Goal: Information Seeking & Learning: Find specific page/section

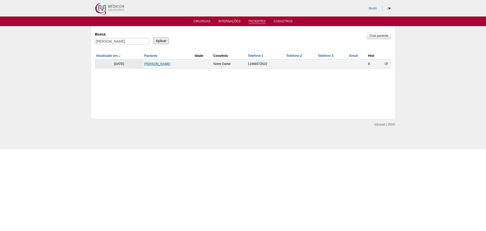
click at [165, 65] on link "Valéria Pedroso de Moraes" at bounding box center [157, 64] width 26 height 4
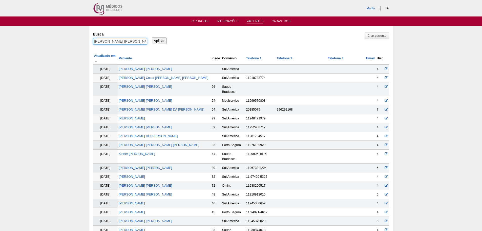
click at [122, 43] on input "Valéria Pedroso de Moraes" at bounding box center [120, 41] width 54 height 7
paste input "[PERSON_NAME] [PERSON_NAME] [PERSON_NAME]"
type input "[PERSON_NAME] [PERSON_NAME] [PERSON_NAME]"
click at [152, 37] on input "Aplicar" at bounding box center [159, 40] width 15 height 7
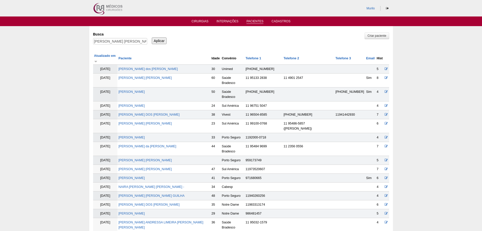
scroll to position [241, 0]
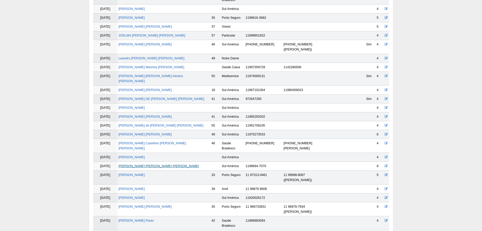
click at [163, 164] on link "JULIANA LEANDRO RODRIGUES COLLI" at bounding box center [158, 166] width 80 height 4
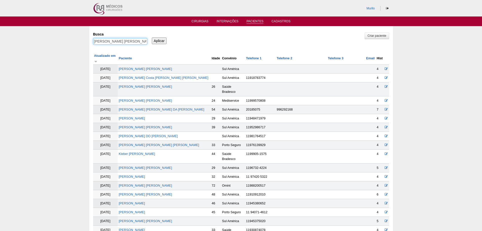
click at [107, 40] on input "[PERSON_NAME] [PERSON_NAME] [PERSON_NAME]" at bounding box center [120, 41] width 54 height 7
paste input "Renata Marques Andrade Bezerra"
type input "Renata Marques Andrade Bezerra"
click at [152, 37] on input "Aplicar" at bounding box center [159, 40] width 15 height 7
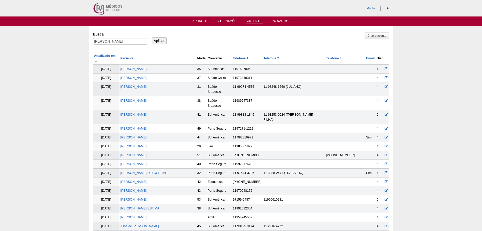
scroll to position [188, 0]
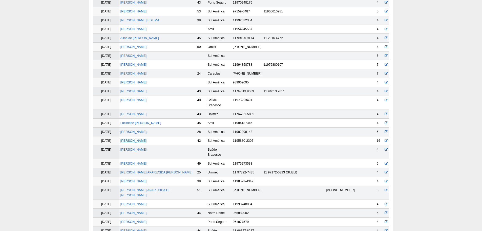
click at [138, 139] on link "[PERSON_NAME] [PERSON_NAME]" at bounding box center [133, 141] width 26 height 4
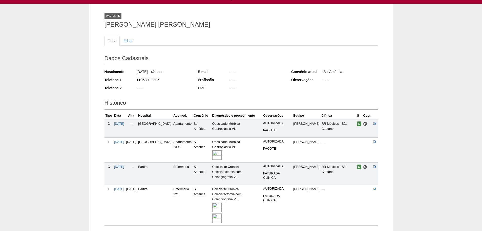
scroll to position [51, 0]
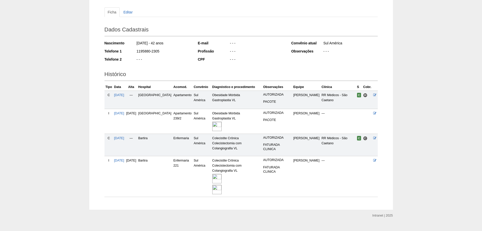
click at [212, 185] on img at bounding box center [216, 189] width 9 height 9
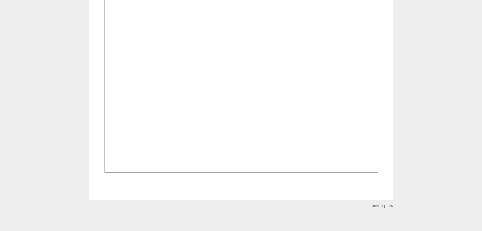
scroll to position [607, 0]
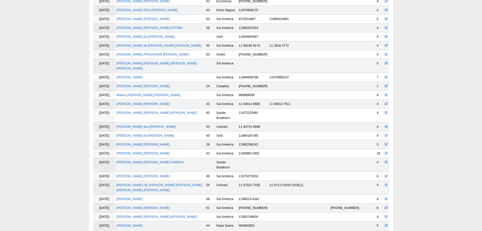
scroll to position [185, 0]
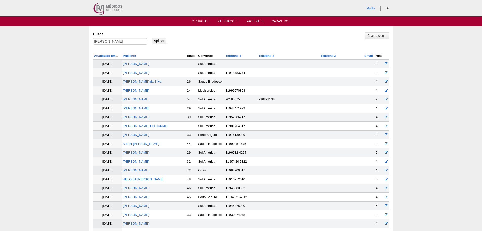
click at [109, 37] on div "Busca [PERSON_NAME]" at bounding box center [122, 38] width 58 height 17
click at [109, 40] on input "[PERSON_NAME]" at bounding box center [120, 41] width 54 height 7
paste input "[PERSON_NAME]"
type input "[PERSON_NAME] [PERSON_NAME] do [PERSON_NAME]"
click at [152, 37] on input "Aplicar" at bounding box center [159, 40] width 15 height 7
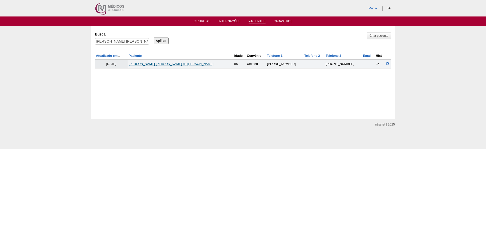
click at [152, 63] on link "Regina Maria do Nascimento" at bounding box center [171, 64] width 85 height 4
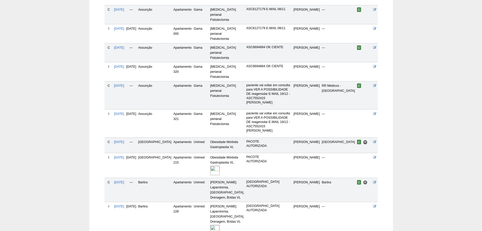
scroll to position [190, 0]
click at [210, 224] on img at bounding box center [214, 228] width 9 height 9
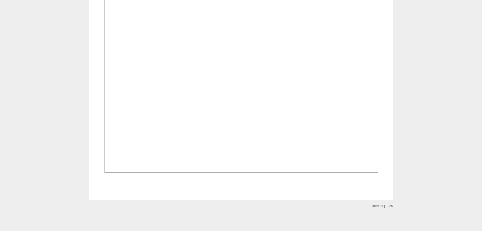
scroll to position [278, 0]
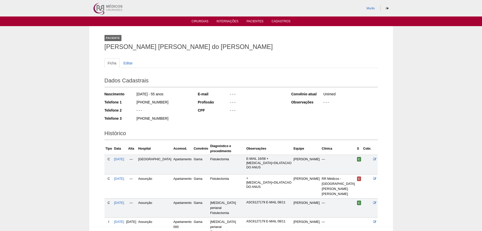
scroll to position [189, 0]
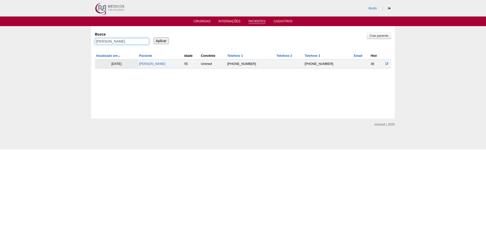
click at [129, 43] on input "Regina Maria do Nascimento" at bounding box center [122, 41] width 54 height 7
paste input "[PERSON_NAME]"
type input "[PERSON_NAME]"
click at [154, 37] on input "Aplicar" at bounding box center [161, 40] width 15 height 7
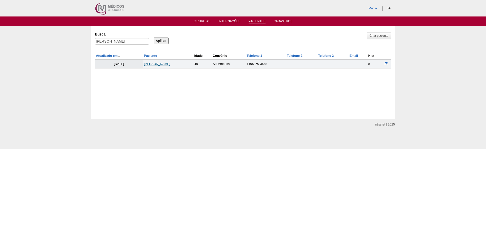
click at [164, 63] on link "[PERSON_NAME]" at bounding box center [157, 64] width 26 height 4
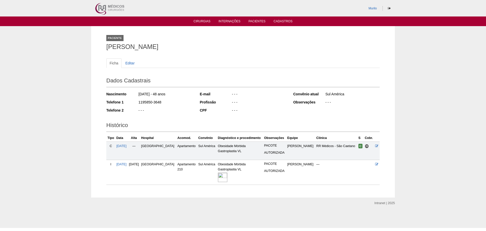
click at [224, 180] on img at bounding box center [222, 176] width 9 height 9
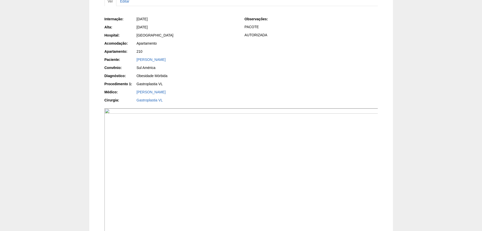
scroll to position [101, 0]
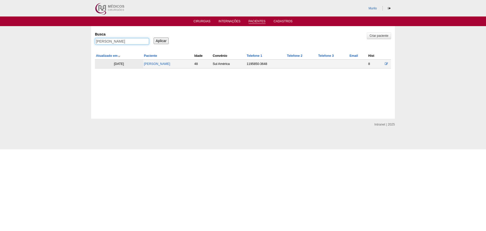
click at [116, 41] on input "[PERSON_NAME]" at bounding box center [122, 41] width 54 height 7
paste input "[PERSON_NAME]"
type input "[PERSON_NAME]"
click at [154, 37] on input "Aplicar" at bounding box center [161, 40] width 15 height 7
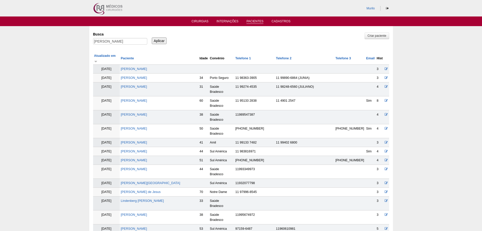
scroll to position [471, 0]
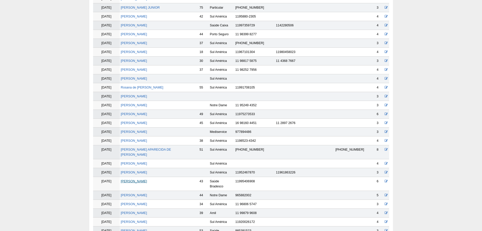
click at [147, 179] on link "[PERSON_NAME]" at bounding box center [134, 181] width 26 height 4
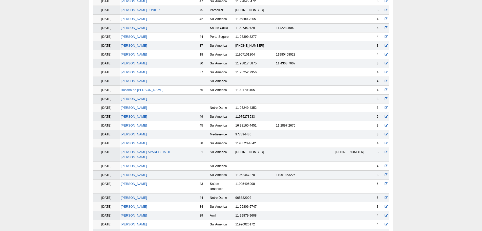
scroll to position [469, 0]
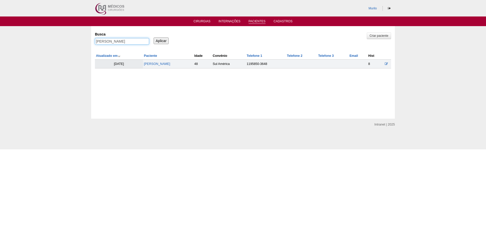
click at [109, 43] on input "Renata Bisconti Rodrigues" at bounding box center [122, 41] width 54 height 7
paste input "Dileusa Lemes Cavalcante"
type input "Dileusa Lemes Cavalcante"
click at [154, 37] on input "Aplicar" at bounding box center [161, 40] width 15 height 7
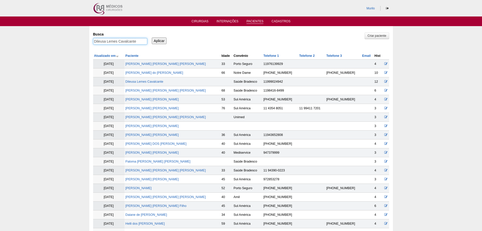
click at [93, 38] on input "Dileusa Lemes Cavalcante" at bounding box center [120, 41] width 54 height 7
click at [136, 83] on link "Dileusa Lemes Cavalcante" at bounding box center [145, 82] width 38 height 4
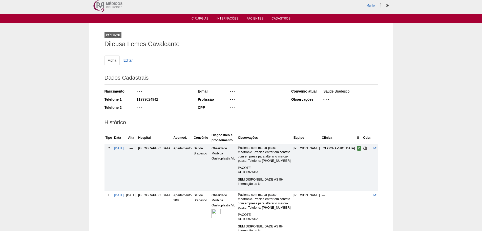
scroll to position [93, 0]
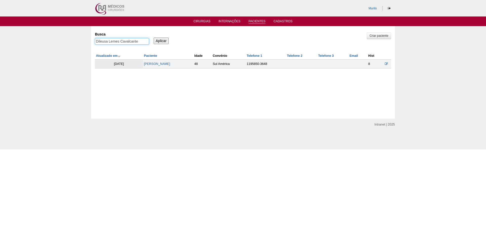
click at [142, 39] on input "Dileusa Lemes Cavalcante" at bounding box center [122, 41] width 54 height 7
paste input "Wallace Lopes Gusman"
type input "Wallace Lopes Gusman"
click at [154, 37] on input "Aplicar" at bounding box center [161, 40] width 15 height 7
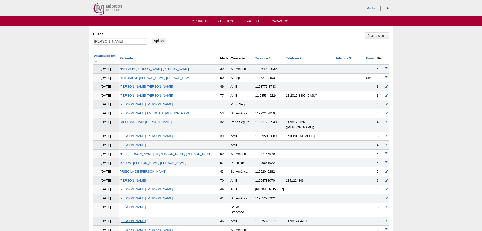
click at [146, 219] on link "[PERSON_NAME]" at bounding box center [133, 221] width 26 height 4
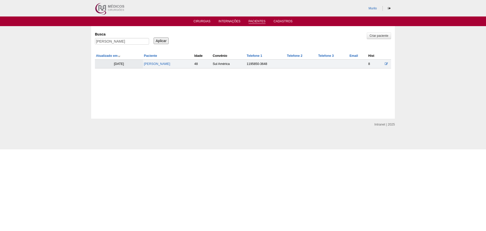
click at [130, 46] on div "[PERSON_NAME]" at bounding box center [122, 42] width 54 height 9
click at [133, 43] on input "[PERSON_NAME]" at bounding box center [122, 41] width 54 height 7
paste input "GILMARA DOS SANTOS FERREIRA"
type input "GILMARA DOS SANTOS FERREIRA"
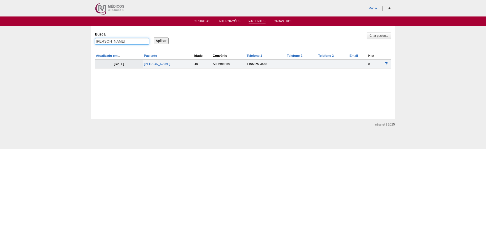
click at [154, 37] on input "Aplicar" at bounding box center [161, 40] width 15 height 7
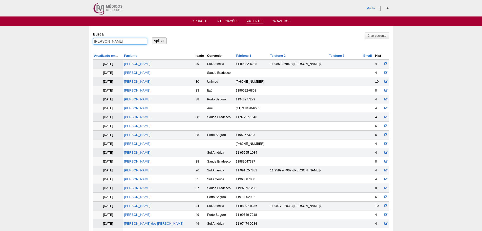
scroll to position [0, 7]
drag, startPoint x: 164, startPoint y: 40, endPoint x: 234, endPoint y: 45, distance: 70.8
click at [232, 45] on div "Busca GILMARA DOS SANTOS FERREIRA Aplicar" at bounding box center [241, 38] width 296 height 17
type input "GILMARA"
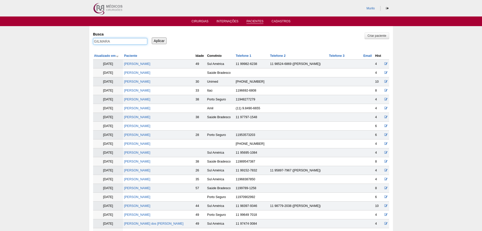
click at [152, 37] on input "Aplicar" at bounding box center [159, 40] width 15 height 7
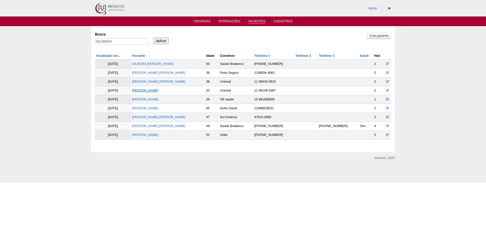
click at [152, 91] on link "[PERSON_NAME]" at bounding box center [145, 91] width 26 height 4
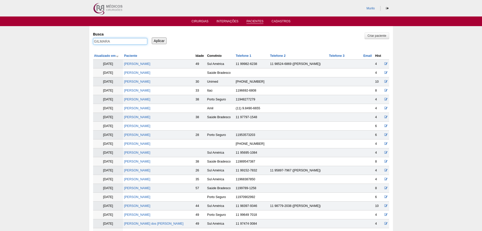
click at [110, 38] on input "GILMARA" at bounding box center [120, 41] width 54 height 7
paste input "Diogo Prieto Hora"
type input "Diogo Prieto Hora"
click at [152, 37] on input "Aplicar" at bounding box center [159, 40] width 15 height 7
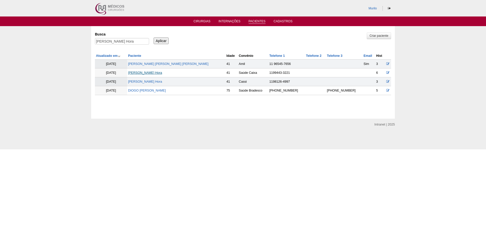
click at [149, 73] on link "[PERSON_NAME] Hora" at bounding box center [145, 73] width 34 height 4
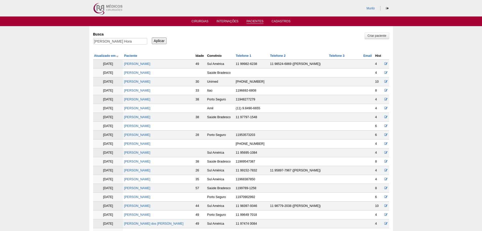
drag, startPoint x: 94, startPoint y: 31, endPoint x: 100, endPoint y: 41, distance: 12.3
click at [95, 36] on div "Busca [PERSON_NAME] Hora" at bounding box center [122, 38] width 58 height 17
click at [100, 41] on input "Diogo Prieto Hora" at bounding box center [120, 41] width 54 height 7
paste input "Molina Pacheco"
type input "[PERSON_NAME]"
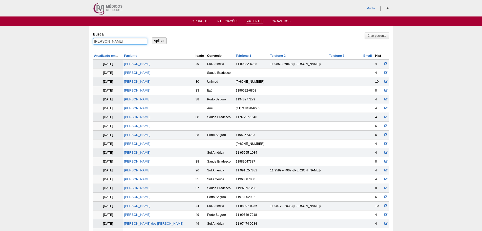
click at [152, 37] on input "Aplicar" at bounding box center [159, 40] width 15 height 7
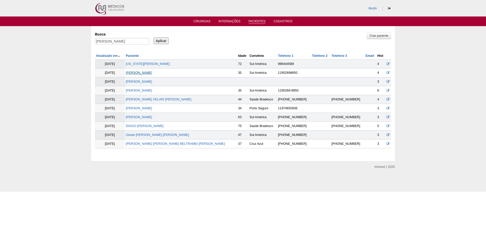
click at [152, 72] on link "[PERSON_NAME]" at bounding box center [139, 73] width 26 height 4
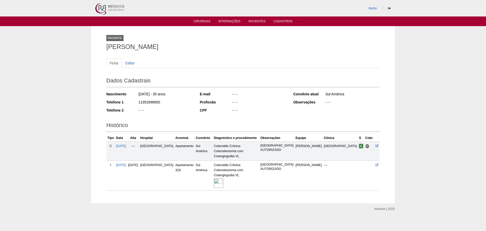
click at [228, 177] on div at bounding box center [236, 182] width 45 height 11
click at [218, 178] on img at bounding box center [218, 182] width 9 height 9
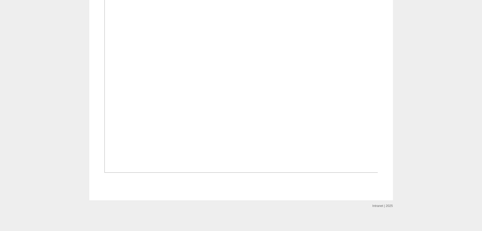
scroll to position [304, 0]
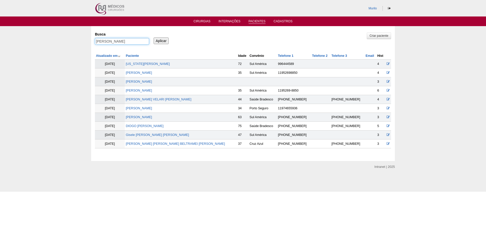
click at [128, 43] on input "Diogo Molina Pacheco" at bounding box center [122, 41] width 54 height 7
paste input "enise Passareli Sumonte"
type input "Denise Passareli Sumonte"
click at [154, 37] on input "Aplicar" at bounding box center [161, 40] width 15 height 7
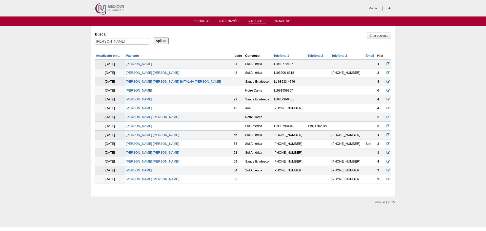
click at [152, 91] on link "[PERSON_NAME]" at bounding box center [139, 91] width 26 height 4
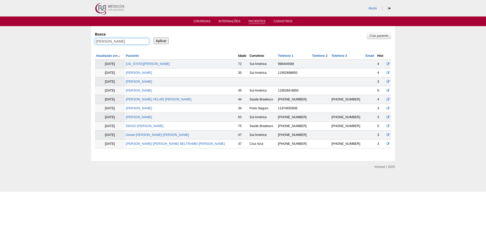
click at [102, 42] on input "Denise Passareli Sumonte" at bounding box center [122, 41] width 54 height 7
paste input "[PERSON_NAME]"
type input "[PERSON_NAME]"
click at [154, 37] on input "Aplicar" at bounding box center [161, 40] width 15 height 7
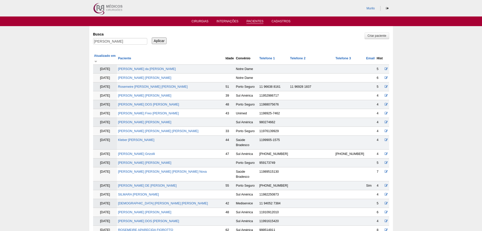
scroll to position [356, 0]
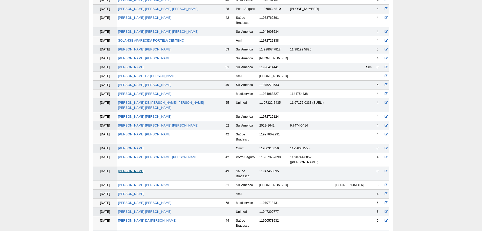
click at [144, 169] on link "[PERSON_NAME]" at bounding box center [131, 171] width 26 height 4
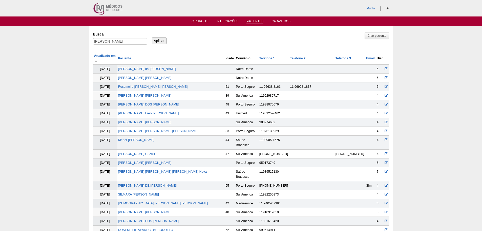
scroll to position [354, 0]
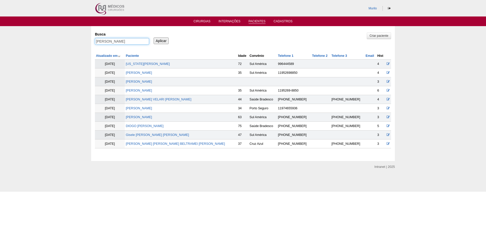
click at [122, 41] on input "ALESSANDRA APARECIDA OSORIO GOMES" at bounding box center [122, 41] width 54 height 7
paste input "CELSO ALMEIDA DE OLIVEIRA"
type input "CELSO ALMEIDA DE OLIVEIRA"
click at [154, 37] on input "Aplicar" at bounding box center [161, 40] width 15 height 7
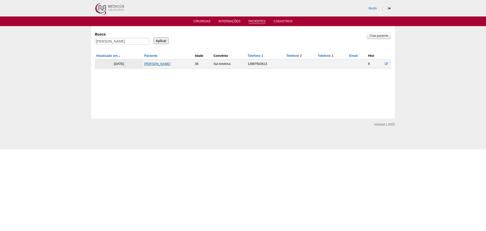
click at [162, 62] on link "[PERSON_NAME]" at bounding box center [157, 64] width 26 height 4
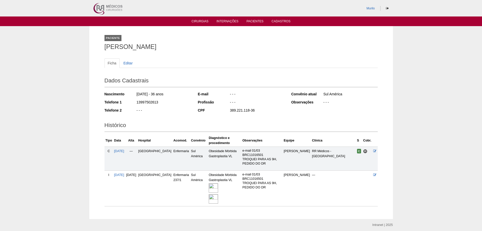
click at [209, 186] on img at bounding box center [213, 187] width 9 height 9
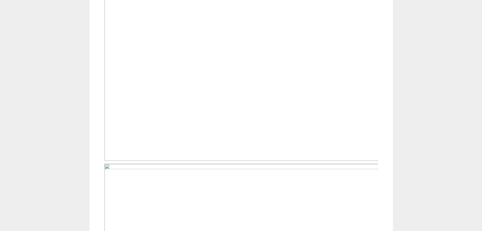
scroll to position [278, 0]
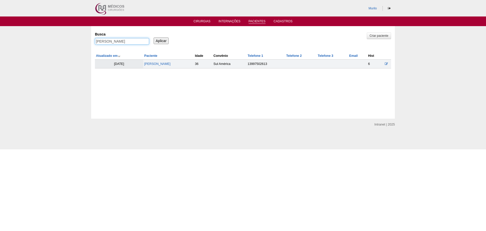
click at [103, 39] on input "CELSO ALMEIDA DE OLIVEIRA" at bounding box center [122, 41] width 54 height 7
paste input "ristian de Zutter"
type input "[PERSON_NAME]"
click at [154, 37] on input "Aplicar" at bounding box center [161, 40] width 15 height 7
click at [151, 61] on td "[PERSON_NAME]" at bounding box center [167, 63] width 50 height 9
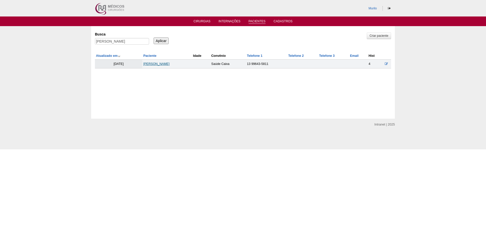
click at [154, 63] on link "[PERSON_NAME]" at bounding box center [156, 64] width 26 height 4
click at [111, 46] on div "Cristian de Zutter" at bounding box center [122, 42] width 54 height 9
click at [113, 42] on input "Cristian de Zutter" at bounding box center [122, 41] width 54 height 7
paste input "[PERSON_NAME] [PERSON_NAME]"
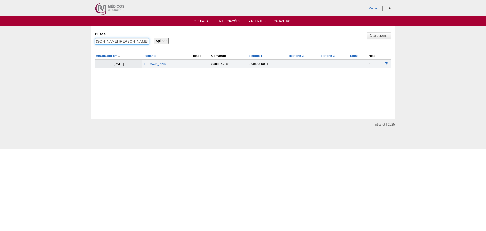
type input "[PERSON_NAME] [PERSON_NAME]"
click at [154, 37] on input "Aplicar" at bounding box center [161, 40] width 15 height 7
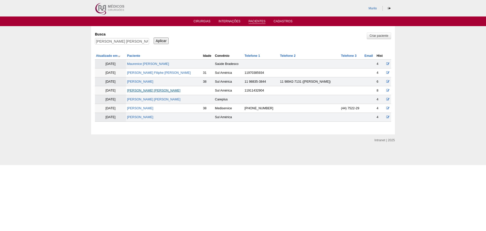
click at [178, 89] on link "[PERSON_NAME] [PERSON_NAME]" at bounding box center [153, 91] width 53 height 4
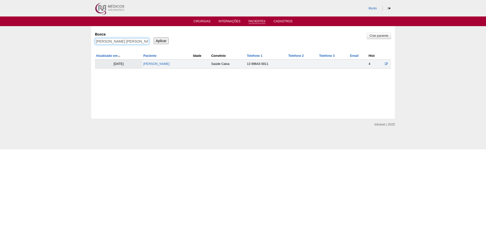
click at [138, 43] on input "[PERSON_NAME] [PERSON_NAME]" at bounding box center [122, 41] width 54 height 7
paste input "[PERSON_NAME]"
type input "[PERSON_NAME]"
click at [154, 37] on input "Aplicar" at bounding box center [161, 40] width 15 height 7
click at [158, 66] on link "[PERSON_NAME]" at bounding box center [158, 64] width 26 height 4
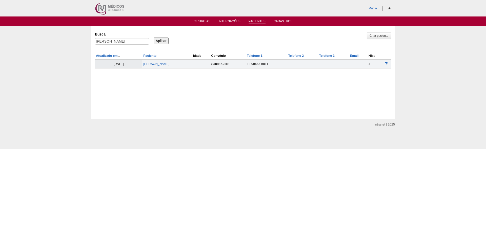
click at [101, 36] on label "Busca" at bounding box center [122, 34] width 54 height 5
click at [101, 38] on input "[PERSON_NAME]" at bounding box center [122, 41] width 54 height 7
click at [105, 42] on input "[PERSON_NAME]" at bounding box center [122, 41] width 54 height 7
paste input "[PERSON_NAME] de [PERSON_NAME]"
type input "[PERSON_NAME] de [PERSON_NAME]"
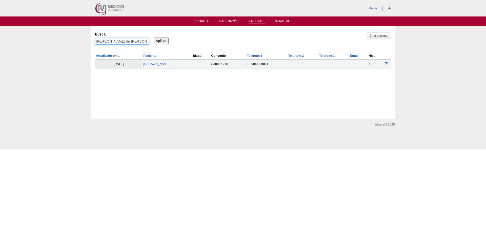
click at [154, 37] on input "Aplicar" at bounding box center [161, 40] width 15 height 7
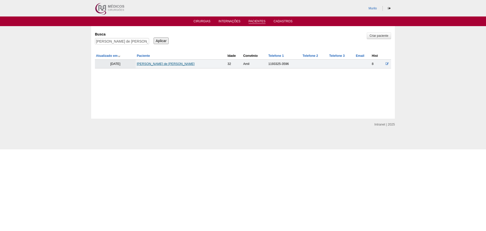
click at [155, 66] on link "Paula Cristina Santos de Jesus" at bounding box center [166, 64] width 58 height 4
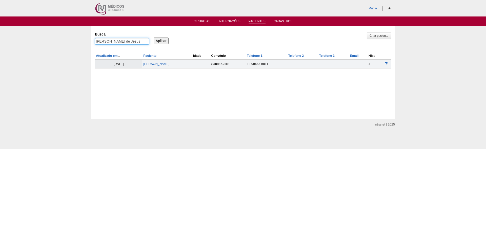
click at [106, 44] on input "[PERSON_NAME] de Jesus" at bounding box center [122, 41] width 54 height 7
paste input "[PERSON_NAME]"
type input "[PERSON_NAME]"
click at [154, 37] on input "Aplicar" at bounding box center [161, 40] width 15 height 7
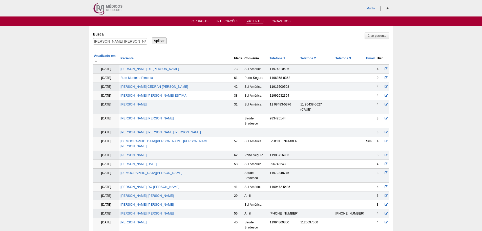
click at [93, 38] on input "Michaella Monteiro Guimarães" at bounding box center [120, 41] width 54 height 7
click at [144, 194] on link "[PERSON_NAME]" at bounding box center [146, 196] width 53 height 4
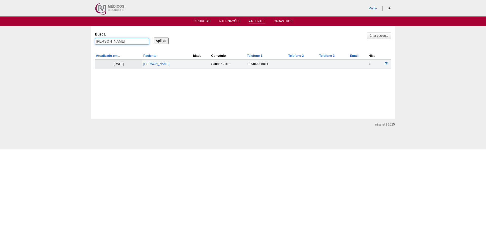
click at [116, 40] on input "Michaella Monteiro Guimarães" at bounding box center [122, 41] width 54 height 7
paste input "[PERSON_NAME]"
type input "[PERSON_NAME]"
click at [154, 37] on input "Aplicar" at bounding box center [161, 40] width 15 height 7
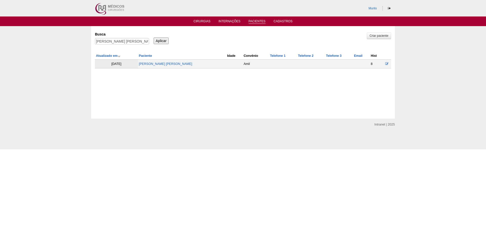
click at [166, 62] on td "[PERSON_NAME]" at bounding box center [182, 63] width 88 height 9
click at [167, 66] on td "[PERSON_NAME]" at bounding box center [182, 63] width 88 height 9
click at [168, 66] on link "[PERSON_NAME]" at bounding box center [165, 64] width 53 height 4
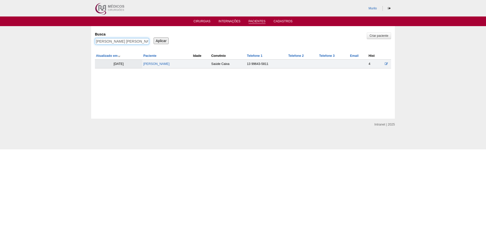
click at [134, 40] on input "Gabriele Regina Alves de Sousa" at bounding box center [122, 41] width 54 height 7
paste input "Elaine Lima da Silv"
type input "Elaine Lima da Silva"
click at [154, 37] on input "Aplicar" at bounding box center [161, 40] width 15 height 7
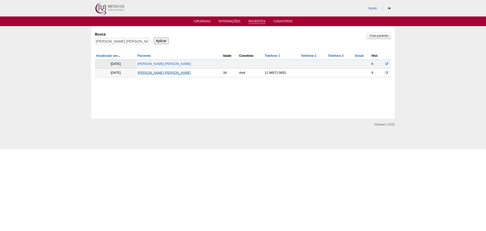
click at [155, 72] on link "[PERSON_NAME] [PERSON_NAME]" at bounding box center [163, 73] width 53 height 4
click at [152, 64] on link "Elaine Lima da Silva" at bounding box center [163, 64] width 53 height 4
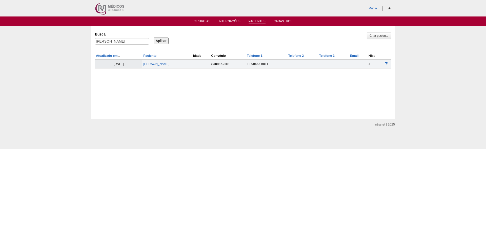
click at [118, 45] on div "[PERSON_NAME]" at bounding box center [122, 42] width 54 height 9
click at [123, 41] on input "Elaine Lima da Silva" at bounding box center [122, 41] width 54 height 7
paste input "Silvio Bazilio dos Santos"
type input "Silvio Bazilio dos Santos"
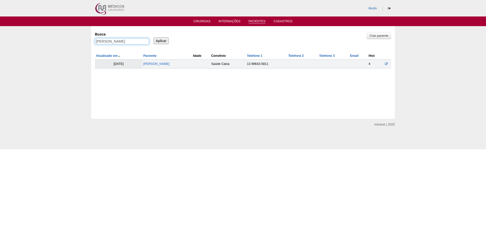
click at [154, 37] on input "Aplicar" at bounding box center [161, 40] width 15 height 7
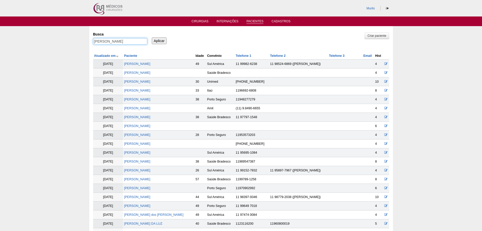
drag, startPoint x: 104, startPoint y: 39, endPoint x: 202, endPoint y: 45, distance: 99.1
click at [202, 45] on div "Busca Silvio Bazilio dos Santos Aplicar" at bounding box center [241, 38] width 296 height 17
type input "Silvio"
click at [152, 37] on input "Aplicar" at bounding box center [159, 40] width 15 height 7
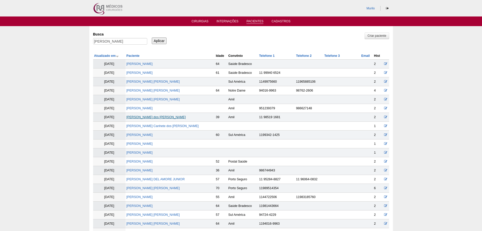
click at [163, 117] on link "[PERSON_NAME]" at bounding box center [156, 117] width 59 height 4
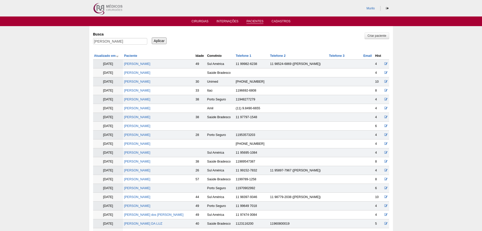
drag, startPoint x: 107, startPoint y: 45, endPoint x: 109, endPoint y: 43, distance: 3.2
click at [108, 45] on div "Silvio" at bounding box center [120, 42] width 54 height 9
click at [109, 43] on input "Silvio" at bounding box center [120, 41] width 54 height 7
paste input "HELAINE BONVENTO"
type input "HELAINE BONVENTO"
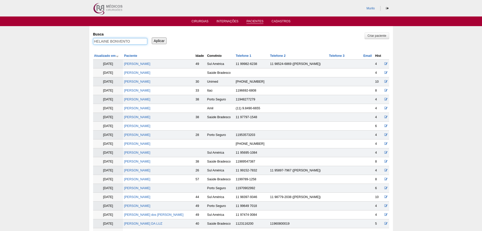
click at [152, 37] on input "Aplicar" at bounding box center [159, 40] width 15 height 7
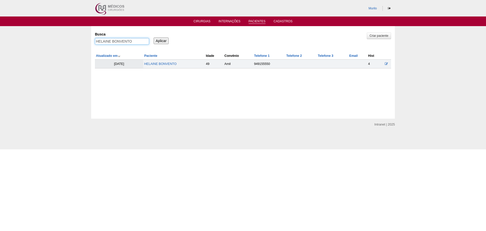
click at [95, 38] on input "HELAINE BONVENTO" at bounding box center [122, 41] width 54 height 7
click at [169, 64] on link "HELAINE BONVENTO" at bounding box center [160, 64] width 32 height 4
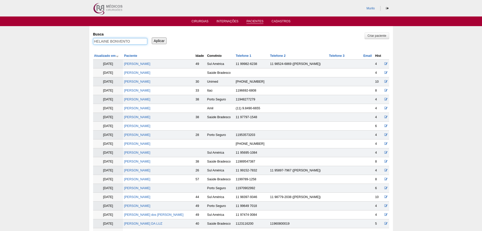
click at [120, 41] on input "HELAINE BONVENTO" at bounding box center [120, 41] width 54 height 7
paste input "[PERSON_NAME]"
type input "[PERSON_NAME]"
click at [152, 37] on input "Aplicar" at bounding box center [159, 40] width 15 height 7
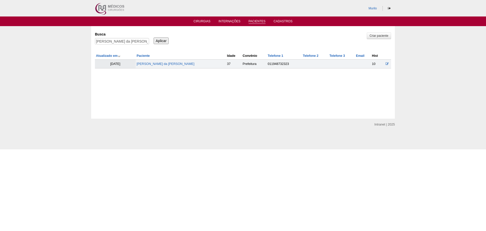
click at [154, 66] on td "[PERSON_NAME]" at bounding box center [181, 63] width 90 height 9
click at [155, 66] on td "[PERSON_NAME]" at bounding box center [181, 63] width 90 height 9
click at [157, 65] on link "[PERSON_NAME]" at bounding box center [166, 64] width 58 height 4
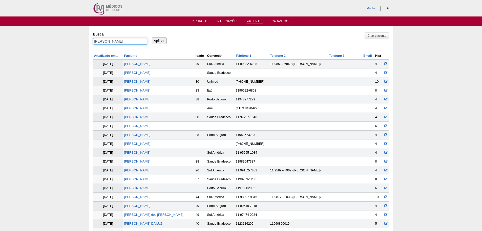
click at [106, 38] on input "Ana Kelly Fragoso da Silva Santana" at bounding box center [120, 41] width 54 height 7
paste input "Maria da Silva Nogueir"
type input "[PERSON_NAME]"
click at [152, 37] on input "Aplicar" at bounding box center [159, 40] width 15 height 7
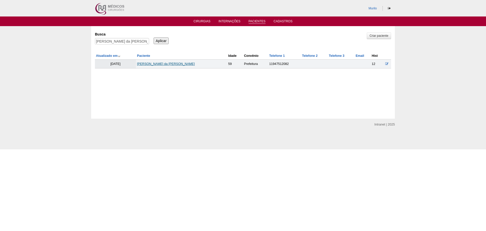
click at [148, 66] on link "[PERSON_NAME] da [PERSON_NAME]" at bounding box center [166, 64] width 58 height 4
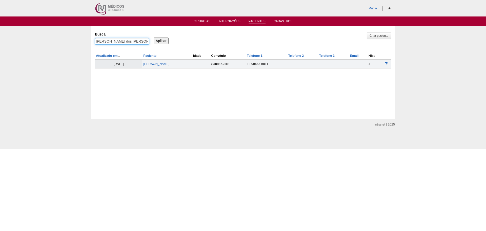
click at [110, 41] on input "Silvio Bazilio dos Santos" at bounding box center [122, 41] width 54 height 7
paste input "Caio Antônio Zuidarxi"
type input "[PERSON_NAME]"
click at [154, 37] on input "Aplicar" at bounding box center [161, 40] width 15 height 7
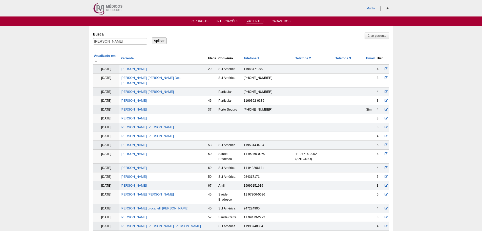
scroll to position [161, 0]
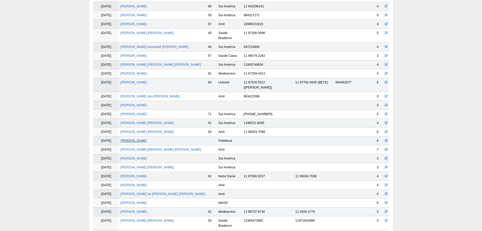
click at [139, 139] on link "[PERSON_NAME]" at bounding box center [133, 141] width 26 height 4
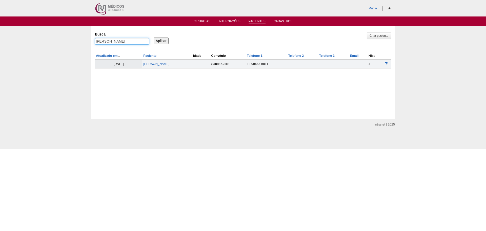
drag, startPoint x: 115, startPoint y: 44, endPoint x: 115, endPoint y: 37, distance: 6.8
click at [115, 43] on input "Caio Antônio Zuidarxis" at bounding box center [122, 41] width 54 height 7
paste input "Patricia da Conceição Gonzaga"
type input "Patricia da Conceição Gonzaga"
click at [154, 37] on input "Aplicar" at bounding box center [161, 40] width 15 height 7
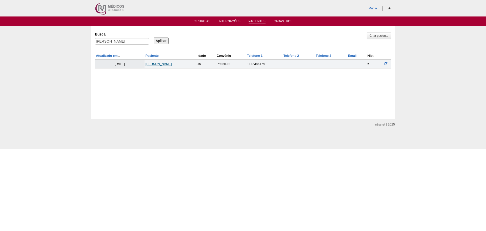
click at [158, 64] on link "[PERSON_NAME]" at bounding box center [159, 64] width 26 height 4
click at [115, 39] on input "[PERSON_NAME]" at bounding box center [122, 41] width 54 height 7
paste input "Elaine Longhi"
type input "Elaine Longhi"
click at [154, 37] on input "Aplicar" at bounding box center [161, 40] width 15 height 7
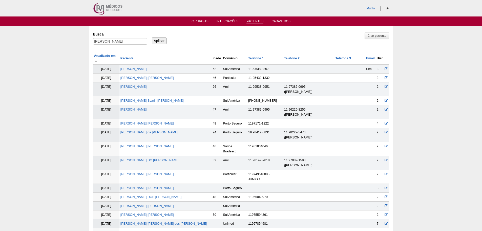
scroll to position [232, 0]
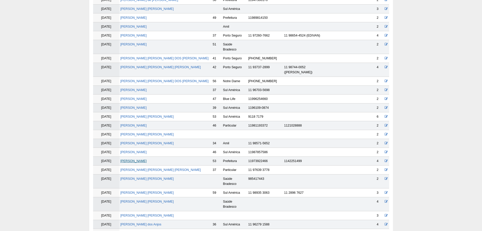
click at [135, 159] on link "[PERSON_NAME]" at bounding box center [133, 161] width 26 height 4
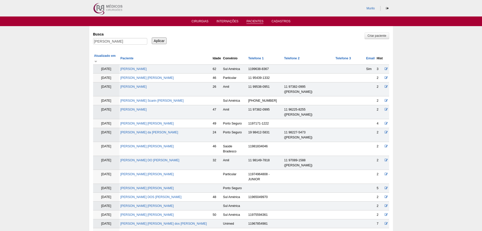
scroll to position [230, 0]
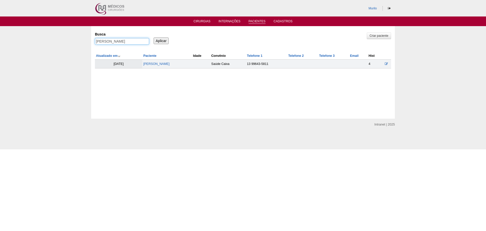
click at [98, 39] on input "[PERSON_NAME]" at bounding box center [122, 41] width 54 height 7
paste input "[PERSON_NAME] [PERSON_NAME]"
type input "[PERSON_NAME] [PERSON_NAME]"
click at [154, 37] on input "Aplicar" at bounding box center [161, 40] width 15 height 7
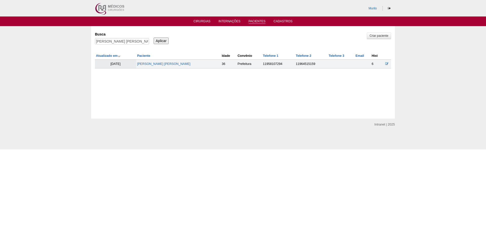
click at [156, 60] on td "[PERSON_NAME] [PERSON_NAME]" at bounding box center [178, 63] width 85 height 9
click at [157, 64] on link "[PERSON_NAME] [PERSON_NAME]" at bounding box center [163, 64] width 53 height 4
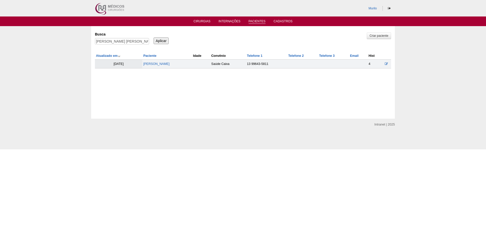
click at [139, 45] on div "[PERSON_NAME] [PERSON_NAME]" at bounding box center [122, 42] width 54 height 9
click at [141, 40] on input "[PERSON_NAME] [PERSON_NAME]" at bounding box center [122, 41] width 54 height 7
paste input "[PERSON_NAME]"
type input "[PERSON_NAME]"
click at [154, 37] on input "Aplicar" at bounding box center [161, 40] width 15 height 7
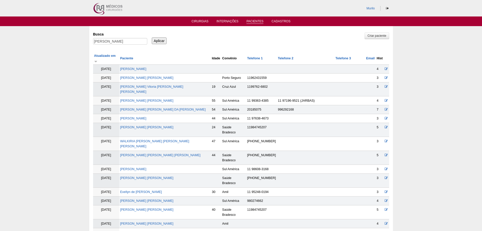
scroll to position [533, 0]
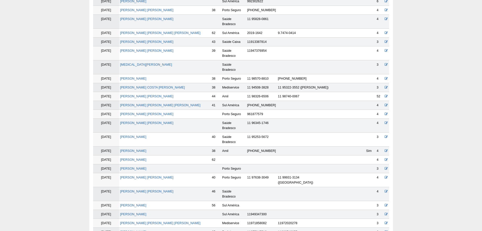
click at [144, 230] on link "Marileia Moreira Alves" at bounding box center [133, 232] width 26 height 4
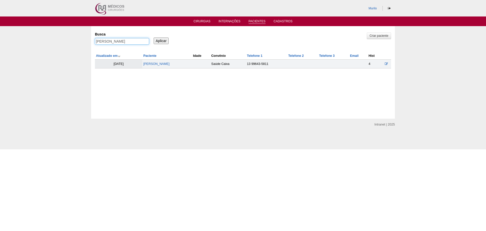
click at [133, 44] on input "Marileia Moreira Alves" at bounding box center [122, 41] width 54 height 7
paste input "a Aparecida de Sobral"
type input "[PERSON_NAME] de Sobral"
click at [154, 37] on input "Aplicar" at bounding box center [161, 40] width 15 height 7
click at [145, 64] on link "[PERSON_NAME] de Sobral" at bounding box center [161, 64] width 41 height 4
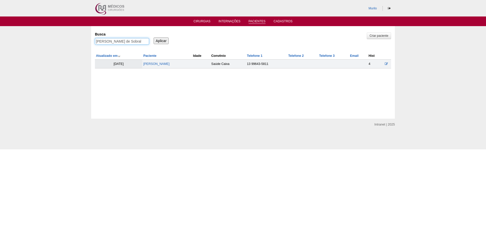
click at [145, 39] on input "[PERSON_NAME] de Sobral" at bounding box center [122, 41] width 54 height 7
paste input "ANTONIO ELINALDO DE ALMEIDA"
type input "ANTONIO ELINALDO DE ALMEIDA"
click at [154, 37] on input "Aplicar" at bounding box center [161, 40] width 15 height 7
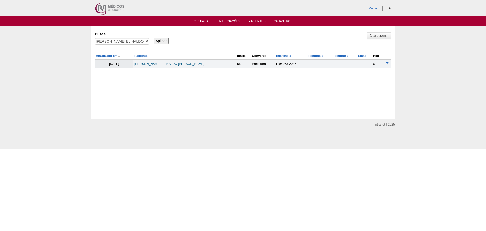
click at [170, 64] on link "[PERSON_NAME] ELINALDO [PERSON_NAME]" at bounding box center [169, 64] width 70 height 4
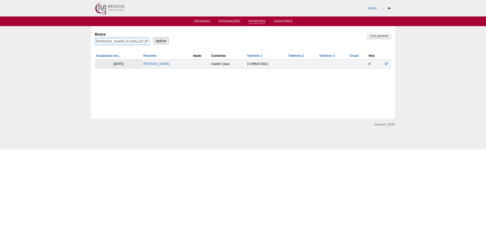
click at [132, 42] on input "[PERSON_NAME] ELINALDO [PERSON_NAME]" at bounding box center [122, 41] width 54 height 7
paste input "[PERSON_NAME]"
type input "[PERSON_NAME]"
click at [154, 37] on input "Aplicar" at bounding box center [161, 40] width 15 height 7
click at [171, 64] on link "Claudia Freitas da Silva" at bounding box center [158, 64] width 26 height 4
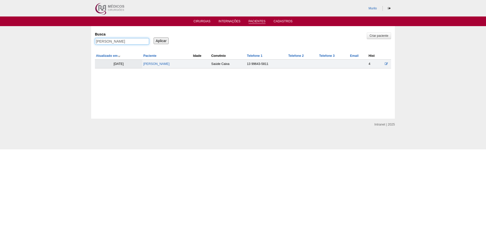
click at [118, 44] on input "[PERSON_NAME]" at bounding box center [122, 41] width 54 height 7
paste input "[PERSON_NAME]"
type input "[PERSON_NAME]"
click at [154, 37] on input "Aplicar" at bounding box center [161, 40] width 15 height 7
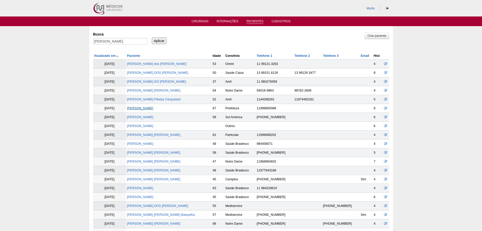
click at [153, 109] on link "[PERSON_NAME]" at bounding box center [140, 108] width 26 height 4
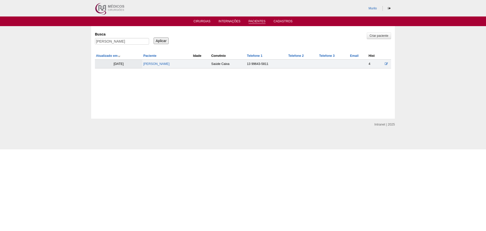
drag, startPoint x: 128, startPoint y: 47, endPoint x: 128, endPoint y: 44, distance: 3.0
click at [128, 47] on div "Criar paciente [GEOGRAPHIC_DATA] [PERSON_NAME] Aplicar Atualizado em Paciente I…" at bounding box center [243, 49] width 296 height 38
click at [128, 44] on input "Max Roberto Vicente Hattenberger" at bounding box center [122, 41] width 54 height 7
paste input "[PERSON_NAME] [PERSON_NAME]"
type input "[PERSON_NAME] [PERSON_NAME]"
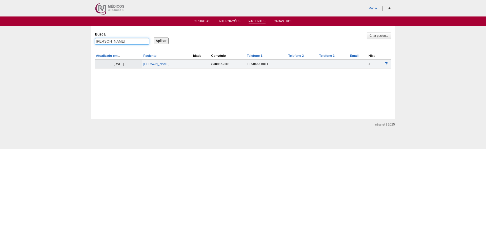
click at [154, 37] on input "Aplicar" at bounding box center [161, 40] width 15 height 7
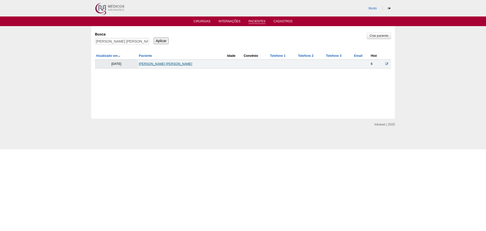
click at [154, 63] on link "Evelin da Silva Ribeiro" at bounding box center [165, 64] width 53 height 4
click at [118, 40] on input "Evelin da Silva Ribeiro" at bounding box center [122, 41] width 54 height 7
paste input "KELLY CRISTINA LOUREDO GALDINO"
type input "KELLY CRISTINA LOUREDO GALDINO"
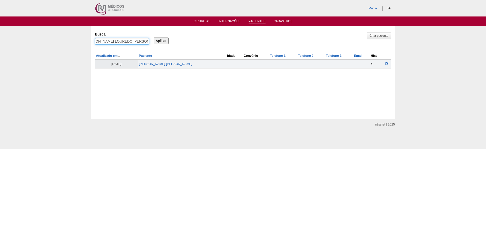
click at [154, 37] on input "Aplicar" at bounding box center [161, 40] width 15 height 7
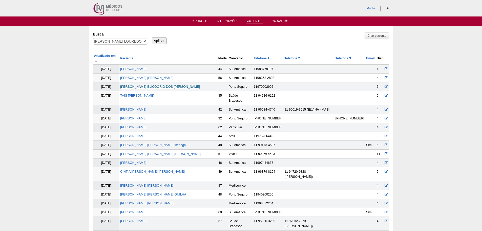
click at [163, 85] on link "KELLY CRISTINA ELIODORIO DOS SANTOS" at bounding box center [160, 87] width 80 height 4
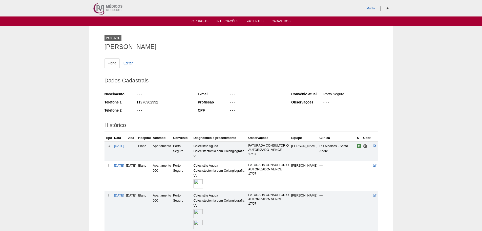
click at [203, 225] on img at bounding box center [198, 223] width 9 height 9
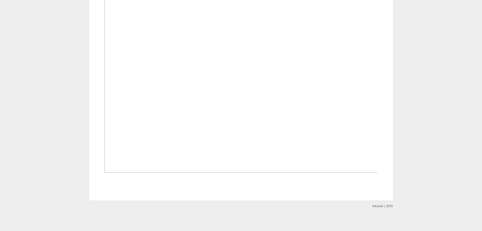
scroll to position [481, 0]
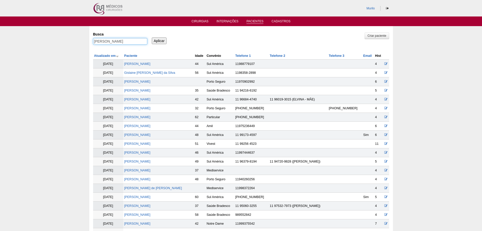
click at [120, 39] on input "[PERSON_NAME]" at bounding box center [120, 41] width 54 height 7
paste input "[PERSON_NAME]"
type input "[PERSON_NAME]"
click at [152, 37] on input "Aplicar" at bounding box center [159, 40] width 15 height 7
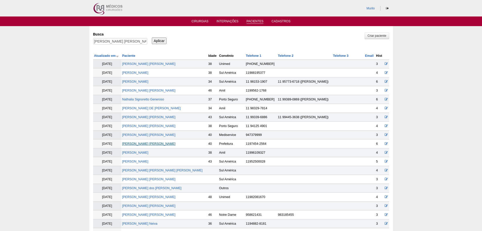
click at [150, 145] on link "[PERSON_NAME] [PERSON_NAME]" at bounding box center [148, 144] width 53 height 4
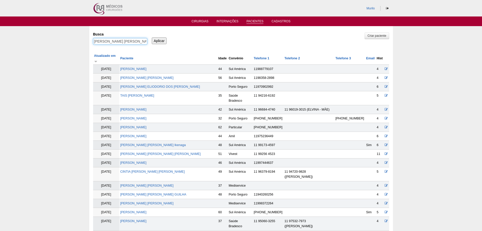
click at [109, 43] on input "[PERSON_NAME] [PERSON_NAME]" at bounding box center [120, 41] width 54 height 7
paste input "[DEMOGRAPHIC_DATA][PERSON_NAME] [PERSON_NAME] [PERSON_NAME]"
type input "[DEMOGRAPHIC_DATA][PERSON_NAME] [PERSON_NAME] [PERSON_NAME]"
click at [152, 37] on input "Aplicar" at bounding box center [159, 40] width 15 height 7
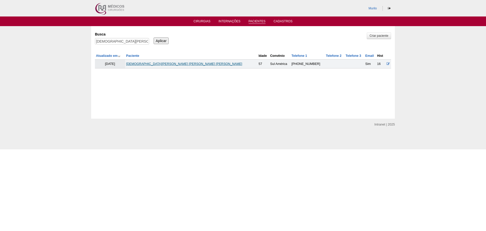
click at [170, 63] on link "[DEMOGRAPHIC_DATA][PERSON_NAME] [PERSON_NAME] [PERSON_NAME]" at bounding box center [184, 64] width 116 height 4
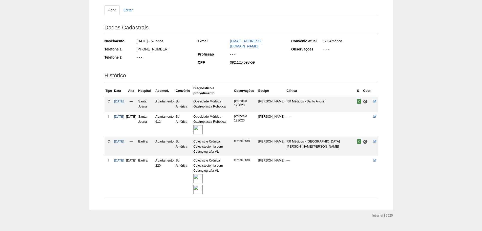
scroll to position [54, 0]
click at [213, 174] on div at bounding box center [212, 177] width 38 height 11
click at [203, 173] on img at bounding box center [197, 177] width 9 height 9
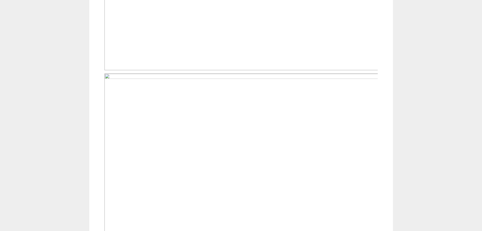
scroll to position [329, 0]
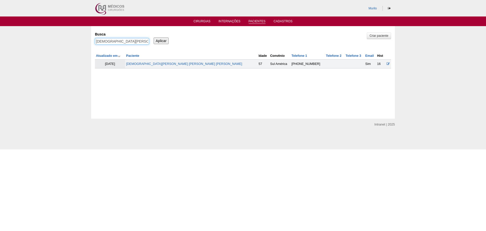
click at [117, 43] on input "CRISTIANE SATTOLO GUIMARAES DA SILVA" at bounding box center [122, 41] width 54 height 7
paste input "Fabiana de Jesus Soares"
type input "Fabiana de Jesus Soares"
click at [154, 37] on input "Aplicar" at bounding box center [161, 40] width 15 height 7
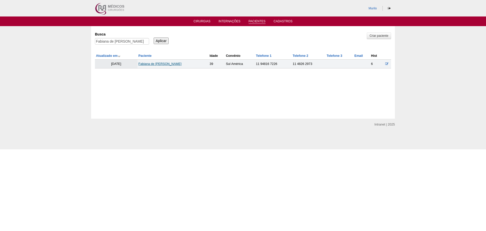
click at [155, 62] on link "Fabiana de Jesus Soares" at bounding box center [159, 64] width 43 height 4
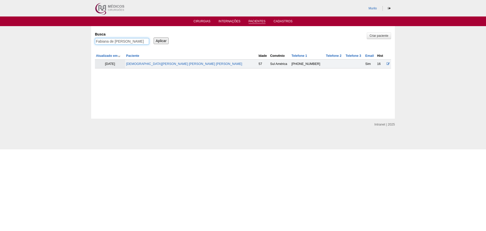
click at [126, 42] on input "Fabiana de Jesus Soares" at bounding box center [122, 41] width 54 height 7
paste input "[PERSON_NAME]"
type input "Elaine Cristina Silva de Araujo"
click at [154, 37] on input "Aplicar" at bounding box center [161, 40] width 15 height 7
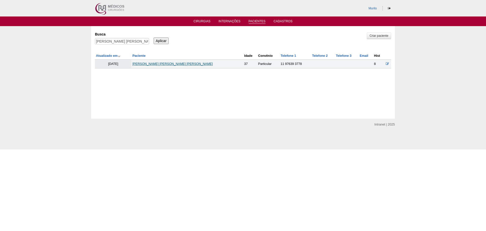
click at [169, 64] on link "[PERSON_NAME] [PERSON_NAME] [PERSON_NAME]" at bounding box center [172, 64] width 80 height 4
click at [122, 40] on input "Elaine Cristina Silva de Araujo" at bounding box center [122, 41] width 54 height 7
paste input "Alexandre Queiroz Silva"
type input "Alexandre Queiroz Silva"
click at [154, 37] on input "Aplicar" at bounding box center [161, 40] width 15 height 7
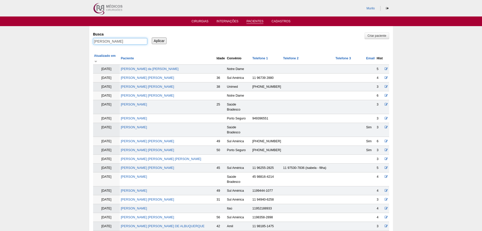
drag, startPoint x: 109, startPoint y: 43, endPoint x: 195, endPoint y: 39, distance: 85.9
click at [195, 39] on div "Busca Alexandre Queiroz Silva Aplicar" at bounding box center [241, 38] width 296 height 17
type input "Alexandre"
click at [152, 37] on input "Aplicar" at bounding box center [159, 40] width 15 height 7
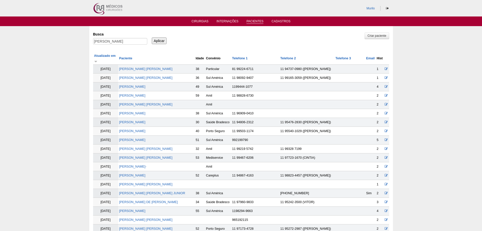
scroll to position [471, 0]
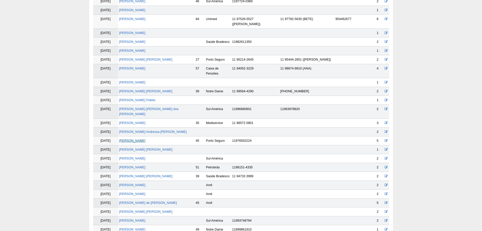
click at [140, 139] on link "[PERSON_NAME]" at bounding box center [132, 141] width 26 height 4
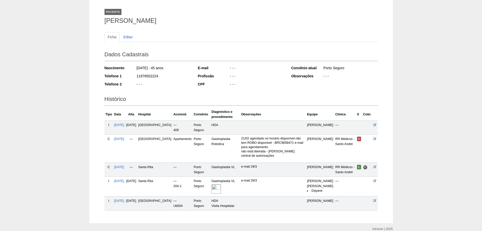
scroll to position [59, 0]
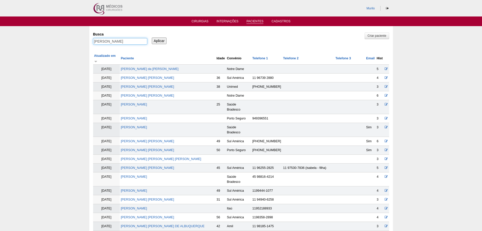
click at [119, 43] on input "[PERSON_NAME]" at bounding box center [120, 41] width 54 height 7
paste input "Vitor [PERSON_NAME] [PERSON_NAME]"
type input "Vitor [PERSON_NAME] [PERSON_NAME]"
click at [152, 37] on input "Aplicar" at bounding box center [159, 40] width 15 height 7
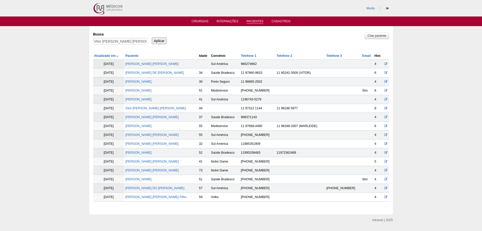
click at [137, 106] on td "Vitor [PERSON_NAME] [PERSON_NAME]" at bounding box center [161, 108] width 74 height 9
click at [137, 108] on link "Vitor [PERSON_NAME] [PERSON_NAME]" at bounding box center [155, 108] width 61 height 4
click at [123, 44] on input "Vitor Hugo Garcia Okuda" at bounding box center [120, 41] width 54 height 7
paste input "[PERSON_NAME]"
type input "[PERSON_NAME]"
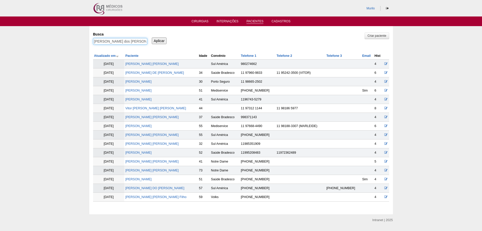
click at [152, 37] on input "Aplicar" at bounding box center [159, 40] width 15 height 7
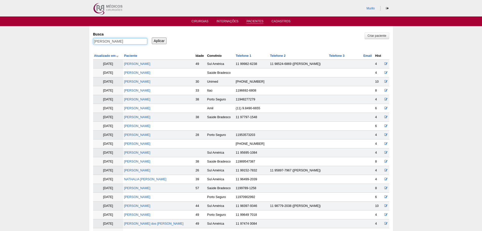
drag, startPoint x: 110, startPoint y: 40, endPoint x: 183, endPoint y: 40, distance: 72.6
click at [182, 40] on div "Busca Jefferson Lopes dos Santos Aplicar" at bounding box center [241, 38] width 296 height 17
type input "Jefferson"
click at [152, 37] on input "Aplicar" at bounding box center [159, 40] width 15 height 7
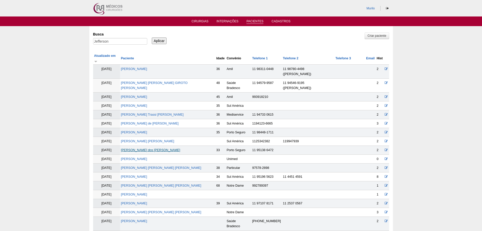
click at [144, 148] on link "[PERSON_NAME] dos [PERSON_NAME]" at bounding box center [150, 150] width 59 height 4
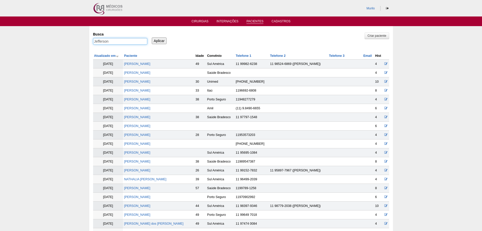
click at [118, 42] on input "Jefferson" at bounding box center [120, 41] width 54 height 7
paste input "ssica dos Reis"
type input "[PERSON_NAME] dos [PERSON_NAME]"
click at [152, 37] on input "Aplicar" at bounding box center [159, 40] width 15 height 7
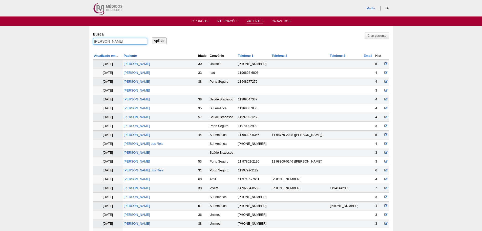
drag, startPoint x: 157, startPoint y: 40, endPoint x: 223, endPoint y: 41, distance: 65.8
click at [223, 41] on div "Busca Jessica dos Reis Aplicar" at bounding box center [241, 38] width 296 height 17
type input "Jessica"
click at [152, 37] on input "Aplicar" at bounding box center [159, 40] width 15 height 7
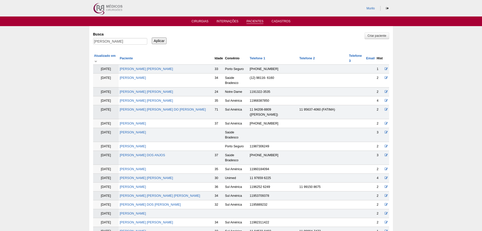
scroll to position [445, 0]
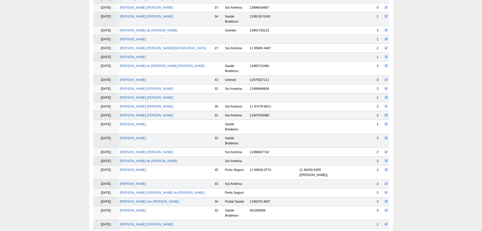
click at [136, 197] on td "[PERSON_NAME] dos [PERSON_NAME]" at bounding box center [166, 201] width 95 height 9
click at [136, 199] on link "[PERSON_NAME] dos [PERSON_NAME]" at bounding box center [149, 201] width 59 height 4
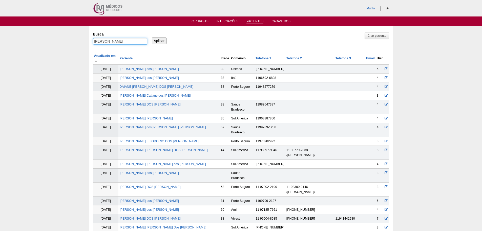
click at [113, 42] on input "Jessica" at bounding box center [120, 41] width 54 height 7
paste input "Nathalia Pereira de Lim"
type input "Nathalia Pereira de Lima"
click at [152, 37] on input "Aplicar" at bounding box center [159, 40] width 15 height 7
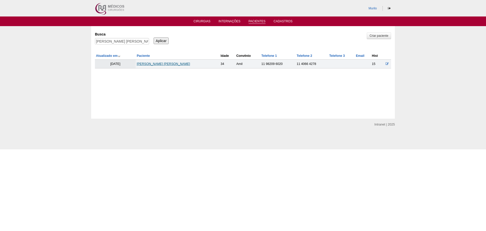
click at [152, 65] on link "Nathalia Pereira de Lima" at bounding box center [163, 64] width 53 height 4
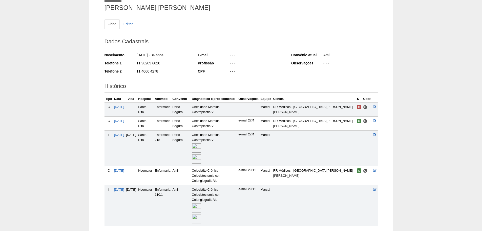
scroll to position [67, 0]
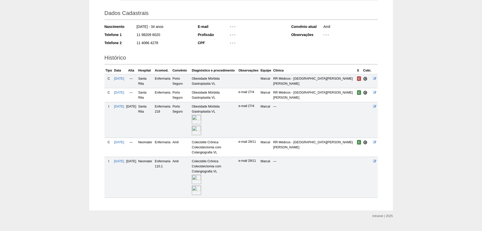
click at [201, 185] on img at bounding box center [196, 189] width 9 height 9
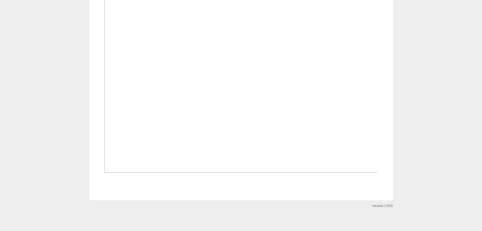
scroll to position [582, 0]
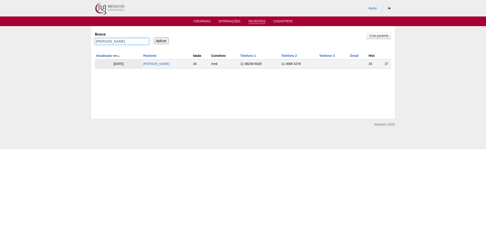
click at [135, 43] on input "[PERSON_NAME]" at bounding box center [122, 41] width 54 height 7
paste input "[PERSON_NAME]"
type input "[PERSON_NAME]"
click at [154, 37] on input "Aplicar" at bounding box center [161, 40] width 15 height 7
click at [161, 67] on td "[PERSON_NAME]" at bounding box center [167, 63] width 50 height 9
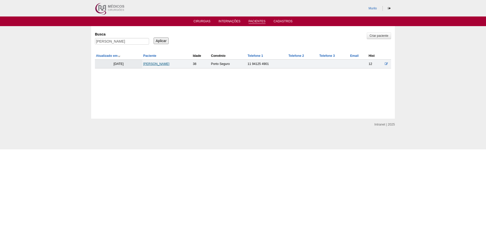
click at [165, 64] on link "[PERSON_NAME]" at bounding box center [156, 64] width 26 height 4
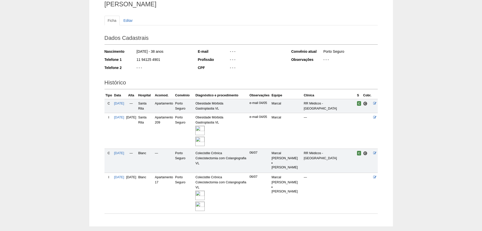
scroll to position [69, 0]
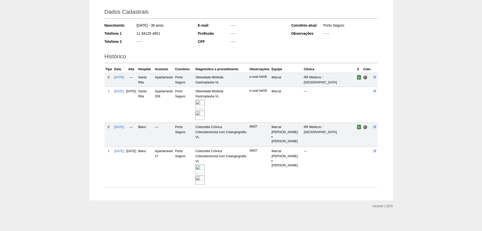
click at [205, 167] on img at bounding box center [199, 168] width 9 height 9
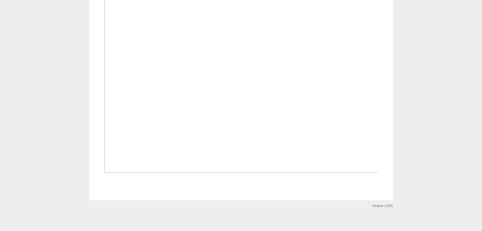
scroll to position [506, 0]
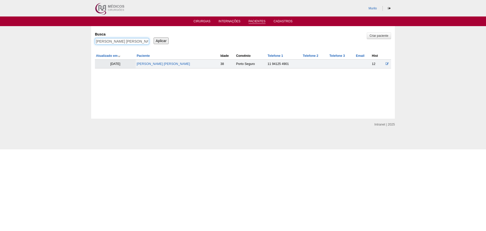
click at [145, 40] on input "Bruno Bessa da Cruz" at bounding box center [122, 41] width 54 height 7
paste input "ALINE CRISTINA ORMEDILLA"
type input "ALINE CRISTINA ORMEDILLA"
click at [154, 37] on input "Aplicar" at bounding box center [161, 40] width 15 height 7
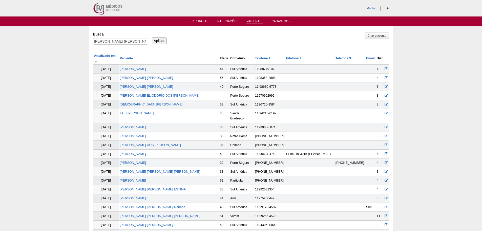
scroll to position [586, 0]
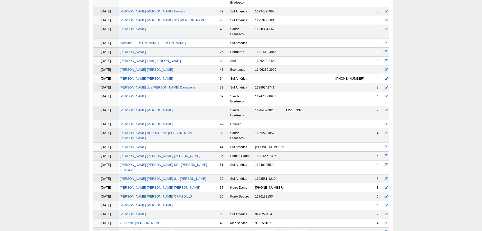
click at [156, 194] on link "ALINE CRISTINA ORMEDILLA" at bounding box center [156, 196] width 73 height 4
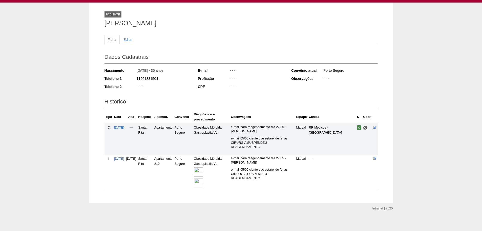
scroll to position [30, 0]
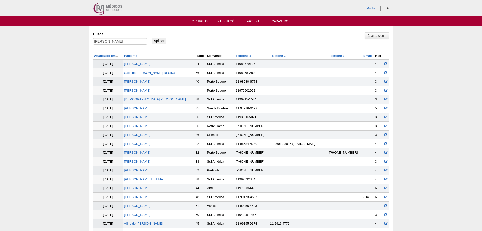
scroll to position [584, 0]
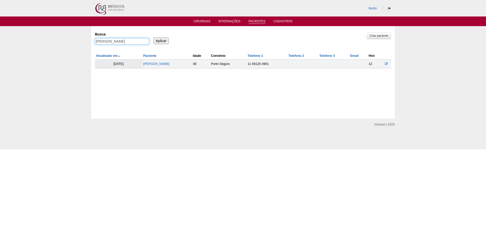
click at [127, 40] on input "ALINE CRISTINA ORMEDILLA" at bounding box center [122, 41] width 54 height 7
paste input "GISELLY CASTRO DE MORAES"
type input "GISELLY CASTRO DE MORAES"
click at [154, 37] on input "Aplicar" at bounding box center [161, 40] width 15 height 7
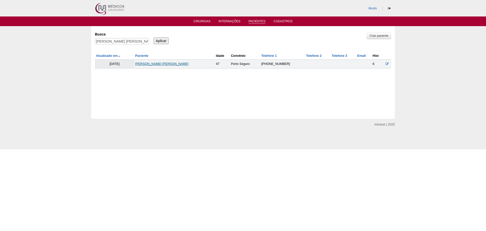
click at [148, 63] on link "[PERSON_NAME] [PERSON_NAME]" at bounding box center [161, 64] width 53 height 4
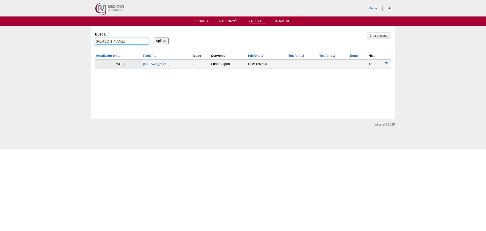
click at [120, 40] on input "GISELLY CASTRO DE MORAES" at bounding box center [122, 41] width 54 height 7
paste input "Edson Marcelo Hungaro"
type input "Edson Marcelo Hungaro"
click at [154, 37] on input "Aplicar" at bounding box center [161, 40] width 15 height 7
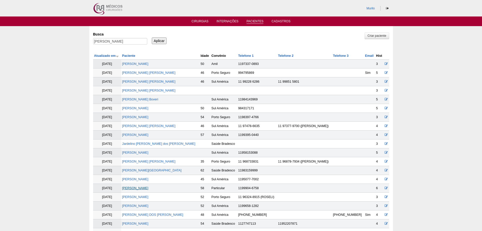
click at [139, 190] on link "[PERSON_NAME]" at bounding box center [135, 188] width 26 height 4
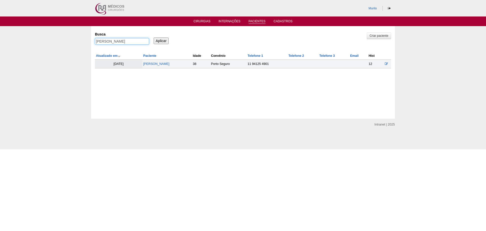
click at [137, 41] on input "Edson Marcelo Hungaro" at bounding box center [122, 41] width 54 height 7
paste input "IVISON [PERSON_NAME]"
type input "IVISON [PERSON_NAME]"
click at [154, 37] on input "Aplicar" at bounding box center [161, 40] width 15 height 7
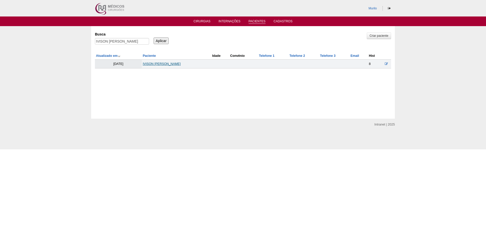
click at [149, 66] on link "IVISON [PERSON_NAME]" at bounding box center [162, 64] width 38 height 4
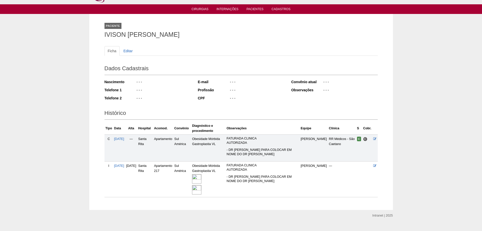
scroll to position [22, 0]
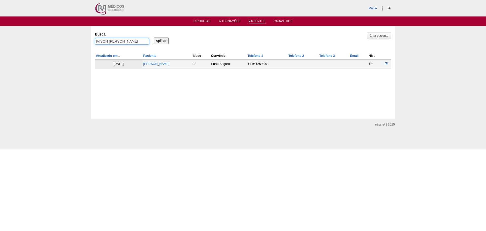
click at [104, 39] on input "IVISON FERNANDO DE MORAIS OLIVEIRA" at bounding box center [122, 41] width 54 height 7
paste input "Luciana Magni"
type input "Luciana Magni"
click at [154, 37] on input "Aplicar" at bounding box center [161, 40] width 15 height 7
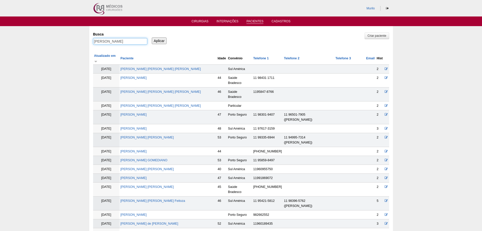
click at [93, 38] on input "[PERSON_NAME]" at bounding box center [120, 41] width 54 height 7
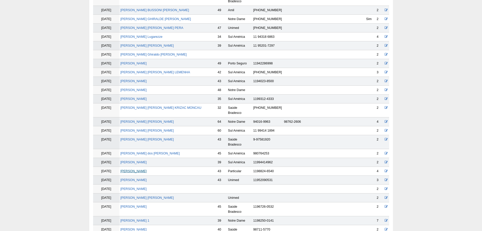
click at [133, 169] on link "[PERSON_NAME]" at bounding box center [133, 171] width 26 height 4
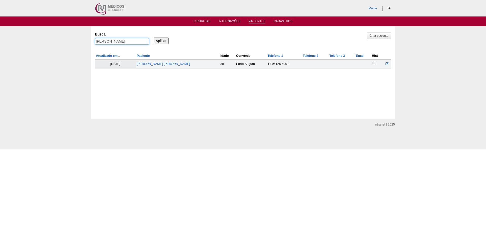
click at [104, 43] on input "Luciana Magni" at bounding box center [122, 41] width 54 height 7
paste input "[PERSON_NAME]"
type input "[PERSON_NAME]"
click at [154, 37] on input "Aplicar" at bounding box center [161, 40] width 15 height 7
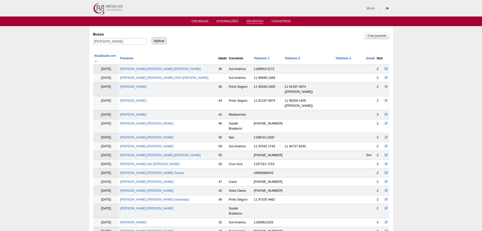
scroll to position [356, 0]
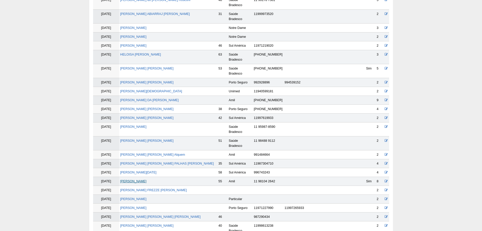
click at [129, 179] on link "[PERSON_NAME]" at bounding box center [133, 181] width 26 height 4
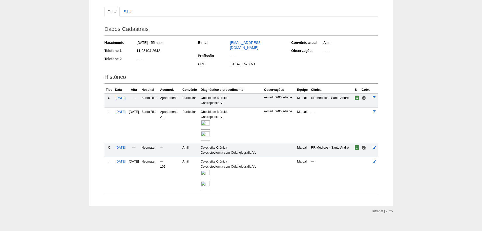
scroll to position [53, 0]
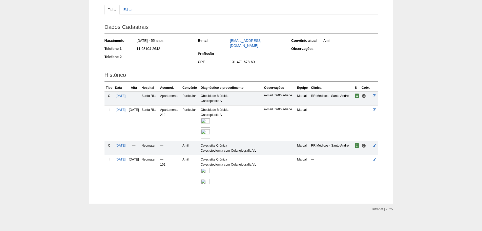
click at [210, 171] on img at bounding box center [205, 172] width 9 height 9
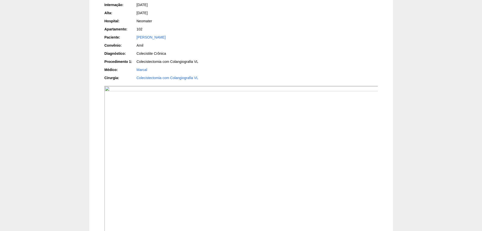
scroll to position [228, 0]
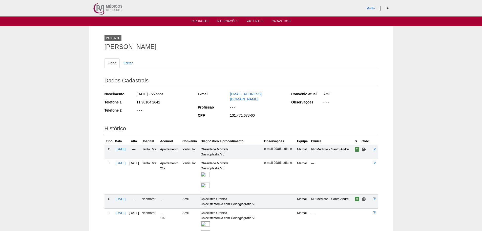
scroll to position [53, 0]
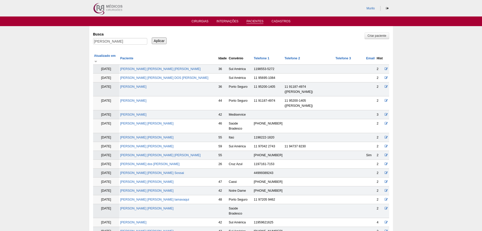
scroll to position [354, 0]
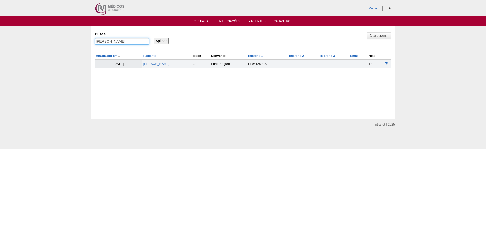
click at [111, 40] on input "Claudia Cirino" at bounding box center [122, 41] width 54 height 7
paste input "Lucas Antonio da Silva Santos"
type input "Lucas Antonio da Silva Santos"
click at [154, 37] on input "Aplicar" at bounding box center [161, 40] width 15 height 7
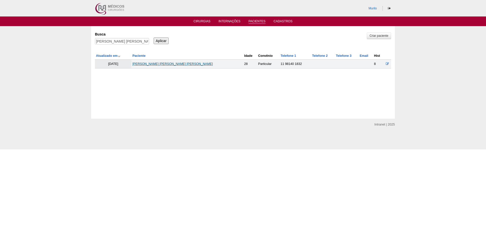
click at [161, 65] on link "[PERSON_NAME] [PERSON_NAME] [PERSON_NAME]" at bounding box center [172, 64] width 80 height 4
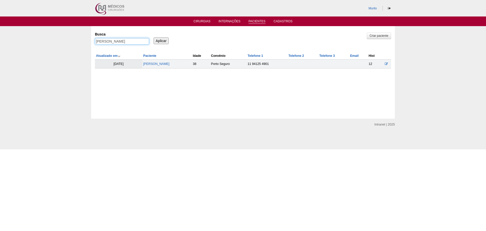
click at [105, 38] on input "[PERSON_NAME]" at bounding box center [122, 41] width 54 height 7
paste input "NATASCHA [PERSON_NAME]"
type input "NATASCHA GASPAR DOS REIS"
click at [154, 37] on input "Aplicar" at bounding box center [161, 40] width 15 height 7
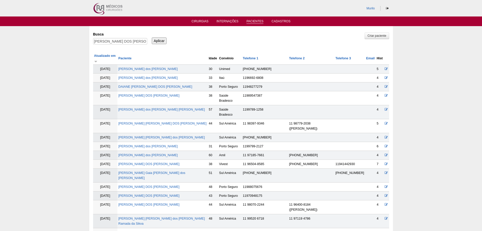
scroll to position [604, 0]
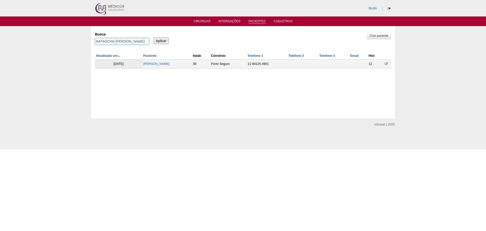
click at [117, 39] on input "NATASCHA [PERSON_NAME]" at bounding box center [122, 41] width 54 height 7
paste input "[PERSON_NAME]"
type input "[PERSON_NAME]"
click at [154, 37] on input "Aplicar" at bounding box center [161, 40] width 15 height 7
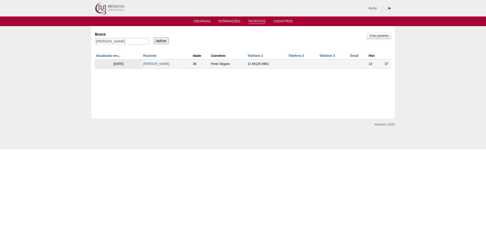
scroll to position [0, 0]
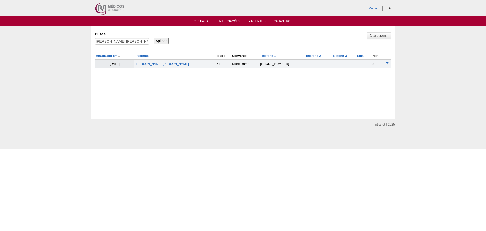
click at [151, 61] on td "[PERSON_NAME] [PERSON_NAME]" at bounding box center [174, 63] width 81 height 9
click at [152, 64] on link "[PERSON_NAME] [PERSON_NAME]" at bounding box center [161, 64] width 53 height 4
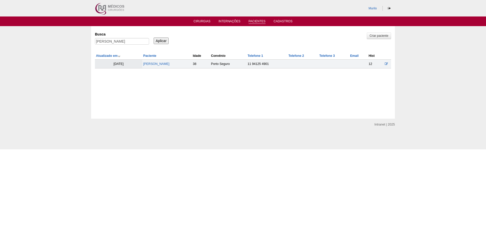
click at [129, 37] on div "Busca CELIA REGINA ROCCO DE OLIVEIRA" at bounding box center [124, 38] width 58 height 17
click at [129, 42] on input "CELIA REGINA ROCCO DE OLIVEIRA" at bounding box center [122, 41] width 54 height 7
paste input "[PERSON_NAME] [PERSON_NAME] [PERSON_NAME]"
type input "[PERSON_NAME] [PERSON_NAME] [PERSON_NAME]"
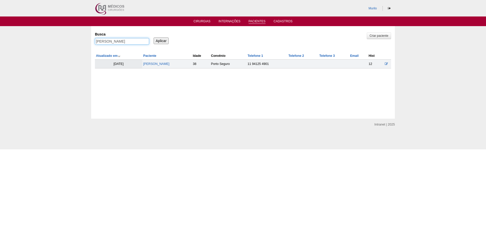
click at [154, 37] on input "Aplicar" at bounding box center [161, 40] width 15 height 7
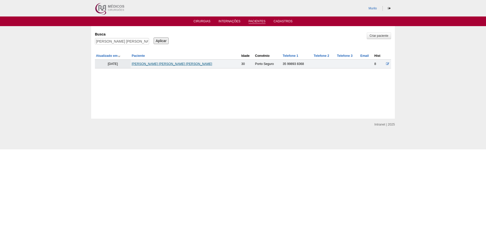
click at [149, 64] on link "[PERSON_NAME] [PERSON_NAME] [PERSON_NAME]" at bounding box center [172, 64] width 80 height 4
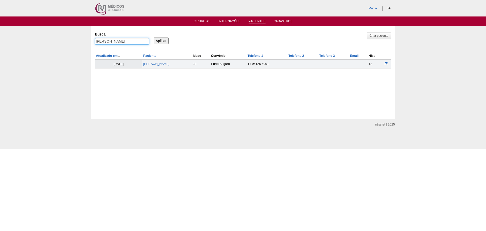
click at [134, 40] on input "Isabella Cristina da Silva Menezes" at bounding box center [122, 41] width 54 height 7
paste input "ARA MARTIN PARELHO DE OLIVEIRA"
type input "IARA [PERSON_NAME]"
click at [154, 37] on input "Aplicar" at bounding box center [161, 40] width 15 height 7
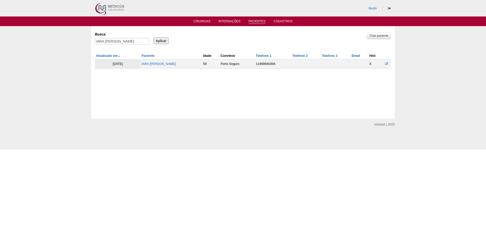
click at [149, 66] on td "IARA [PERSON_NAME]" at bounding box center [171, 63] width 62 height 9
click at [151, 65] on link "IARA [PERSON_NAME]" at bounding box center [158, 64] width 34 height 4
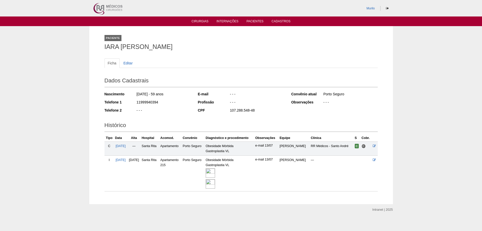
click at [215, 176] on img at bounding box center [210, 172] width 9 height 9
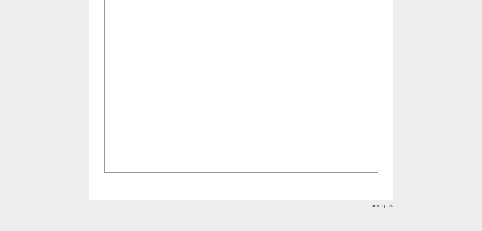
scroll to position [557, 0]
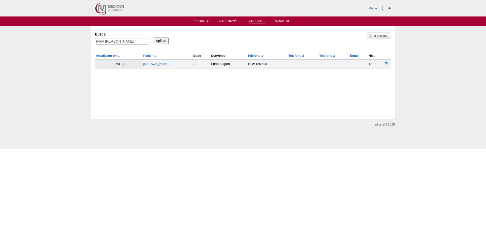
click at [111, 37] on label "Busca" at bounding box center [122, 34] width 54 height 5
click at [111, 38] on input "IARA [PERSON_NAME]" at bounding box center [122, 41] width 54 height 7
click at [111, 37] on label "Busca" at bounding box center [122, 34] width 54 height 5
click at [111, 38] on input "IARA [PERSON_NAME]" at bounding box center [122, 41] width 54 height 7
click at [111, 37] on div "Busca IARA MARTIN PARELHO DE OLIVEIRA" at bounding box center [124, 38] width 58 height 17
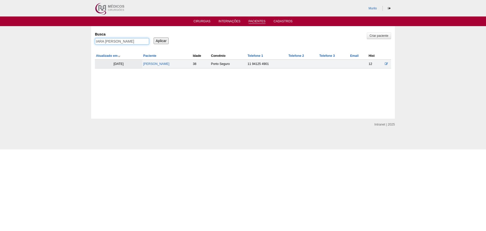
click at [111, 38] on input "IARA MARTIN PARELHO DE OLIVEIRA" at bounding box center [122, 41] width 54 height 7
paste input "[PERSON_NAME]"
type input "[PERSON_NAME]"
click at [154, 37] on input "Aplicar" at bounding box center [161, 40] width 15 height 7
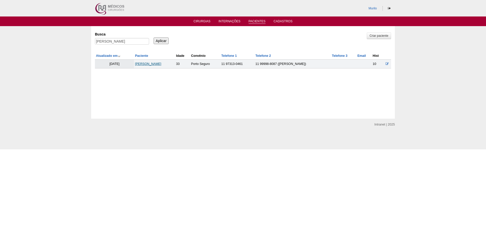
click at [143, 65] on link "JULIANA DE AGOSTINI" at bounding box center [148, 64] width 26 height 4
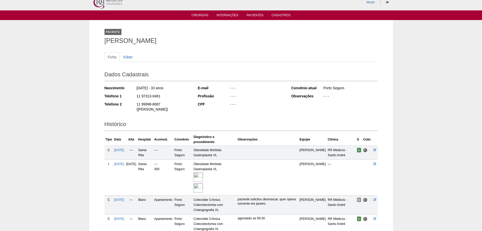
scroll to position [83, 0]
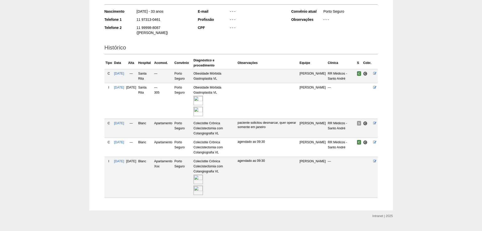
click at [203, 174] on img at bounding box center [198, 178] width 9 height 9
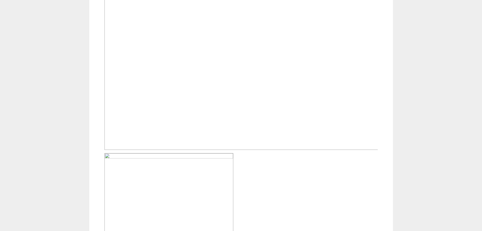
scroll to position [228, 0]
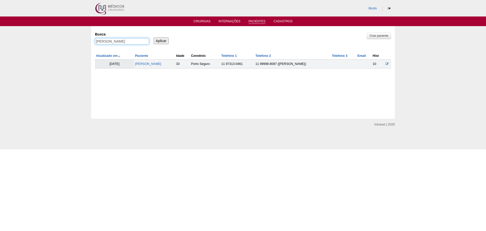
click at [104, 43] on input "[PERSON_NAME]" at bounding box center [122, 41] width 54 height 7
type input "v"
paste input "[PERSON_NAME]"
type input "[PERSON_NAME]"
click at [147, 63] on link "[PERSON_NAME]" at bounding box center [148, 64] width 26 height 4
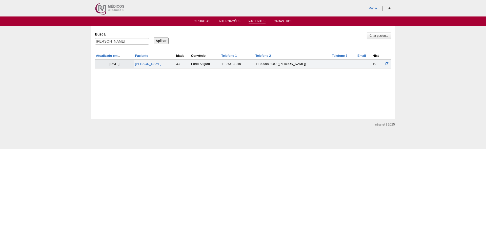
click at [118, 45] on div "[PERSON_NAME]" at bounding box center [122, 42] width 54 height 9
click at [118, 43] on input "[PERSON_NAME]" at bounding box center [122, 41] width 54 height 7
click at [154, 37] on input "Aplicar" at bounding box center [161, 40] width 15 height 7
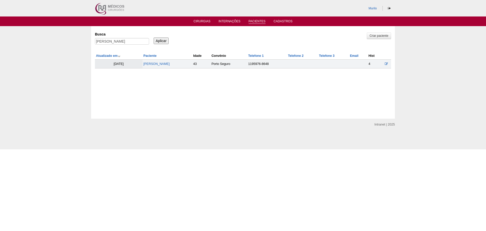
click at [155, 67] on td "[PERSON_NAME]" at bounding box center [168, 63] width 50 height 9
click at [155, 66] on td "[PERSON_NAME]" at bounding box center [168, 63] width 50 height 9
click at [156, 65] on link "[PERSON_NAME]" at bounding box center [157, 64] width 26 height 4
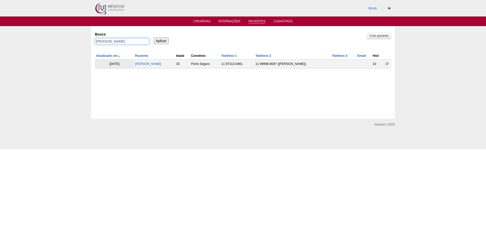
click at [130, 45] on input "[PERSON_NAME]" at bounding box center [122, 41] width 54 height 7
paste input "[PERSON_NAME]"
type input "[PERSON_NAME]"
click at [154, 37] on input "Aplicar" at bounding box center [161, 40] width 15 height 7
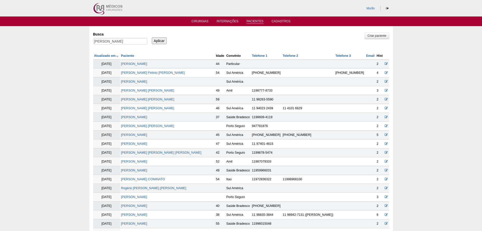
scroll to position [250, 0]
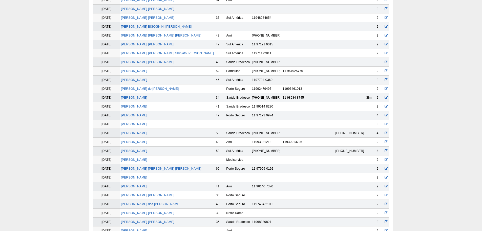
click at [136, 112] on td "Ricardo Tamagnini" at bounding box center [167, 115] width 95 height 9
click at [136, 114] on link "Ricardo Tamagnini" at bounding box center [134, 115] width 26 height 4
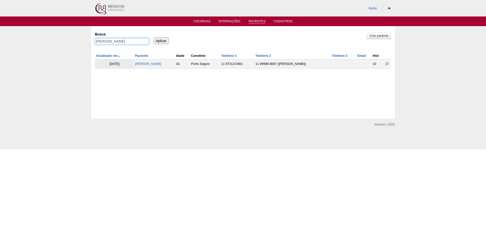
click at [117, 42] on input "[PERSON_NAME]" at bounding box center [122, 41] width 54 height 7
paste input "egina Siqueira Bispo"
type input "Regina Siqueira Bispo"
click at [154, 37] on input "Aplicar" at bounding box center [161, 40] width 15 height 7
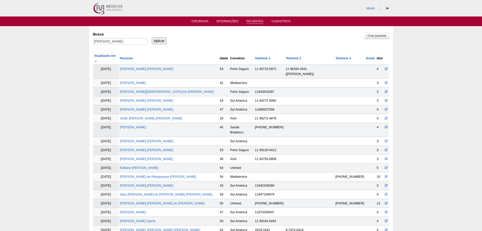
scroll to position [152, 0]
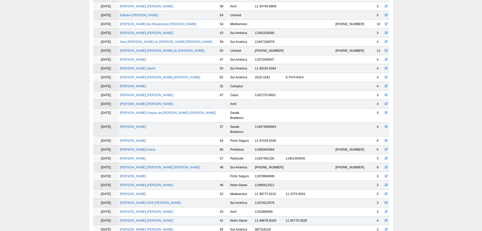
click at [147, 136] on td "[PERSON_NAME]" at bounding box center [169, 140] width 100 height 9
click at [146, 139] on link "Regina Siqueira Bispo" at bounding box center [133, 141] width 26 height 4
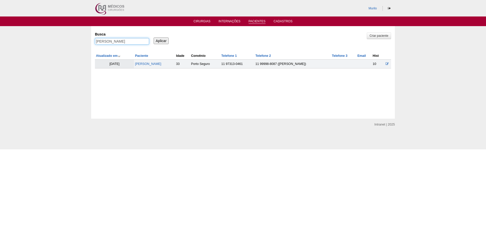
click at [107, 43] on input "[PERSON_NAME]" at bounding box center [122, 41] width 54 height 7
paste input "[PERSON_NAME]"
type input "[PERSON_NAME]"
click at [154, 37] on input "Aplicar" at bounding box center [161, 40] width 15 height 7
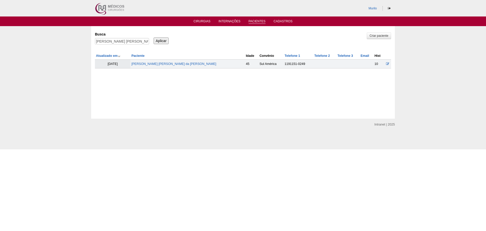
click at [159, 61] on td "[PERSON_NAME]" at bounding box center [187, 63] width 114 height 9
click at [159, 64] on link "[PERSON_NAME]" at bounding box center [173, 64] width 85 height 4
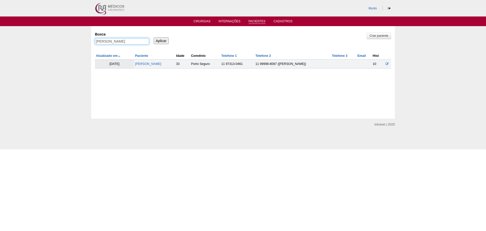
click at [140, 41] on input "[PERSON_NAME]" at bounding box center [122, 41] width 54 height 7
paste input "[PERSON_NAME] Leite"
type input "[PERSON_NAME] Leite"
click at [154, 37] on input "Aplicar" at bounding box center [161, 40] width 15 height 7
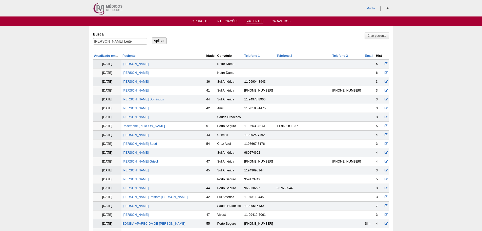
scroll to position [152, 0]
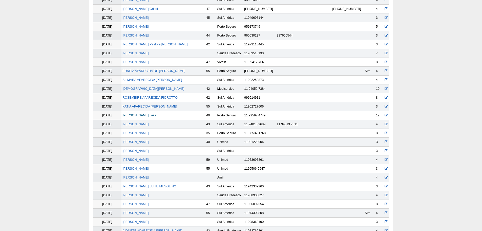
click at [141, 116] on link "[PERSON_NAME] Leite" at bounding box center [140, 115] width 34 height 4
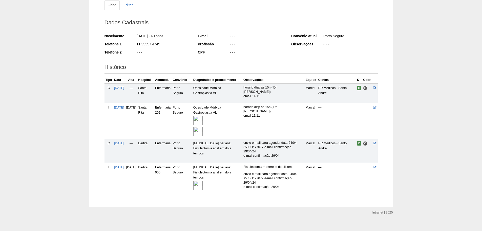
scroll to position [60, 0]
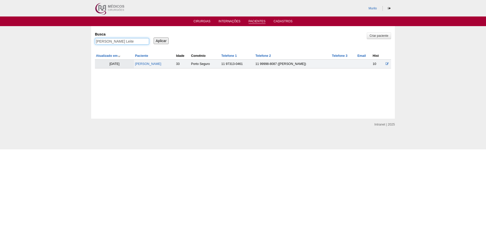
click at [126, 43] on input "[PERSON_NAME] Leite" at bounding box center [122, 41] width 54 height 7
paste input "[PERSON_NAME]"
type input "[PERSON_NAME]"
click at [154, 37] on input "Aplicar" at bounding box center [161, 40] width 15 height 7
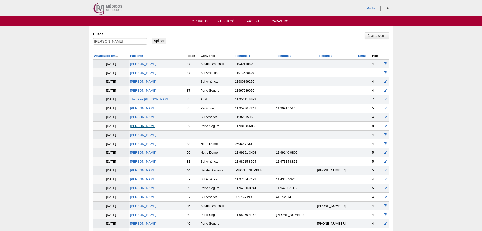
click at [156, 126] on link "[PERSON_NAME]" at bounding box center [143, 126] width 26 height 4
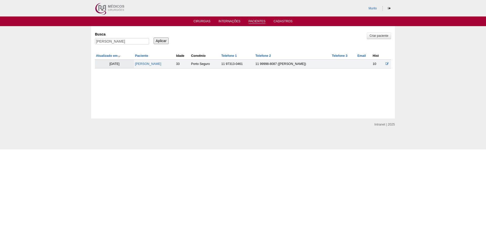
click at [115, 48] on div "Criar paciente Busca RAQUEL SOUTO CERQUEIRA BARROS Aplicar Atualizado em Pacien…" at bounding box center [243, 49] width 296 height 38
click at [118, 44] on input "[PERSON_NAME]" at bounding box center [122, 41] width 54 height 7
paste input "Patrícia Galvão Zolin"
type input "Patrícia Galvão Zolin"
click at [154, 37] on input "Aplicar" at bounding box center [161, 40] width 15 height 7
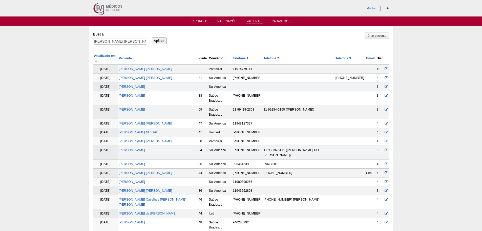
click at [149, 65] on td "Patrícia Galvão Zolin" at bounding box center [158, 69] width 80 height 9
click at [149, 67] on link "Patrícia Galvão Zolin" at bounding box center [145, 69] width 53 height 4
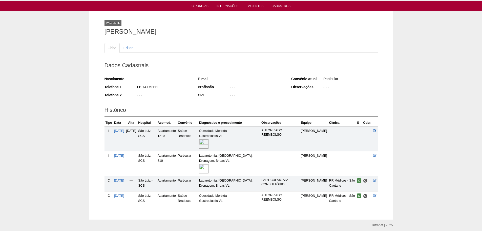
scroll to position [34, 0]
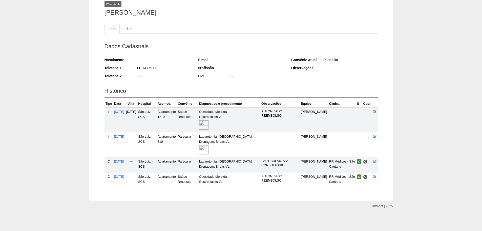
click at [209, 152] on img at bounding box center [203, 149] width 9 height 9
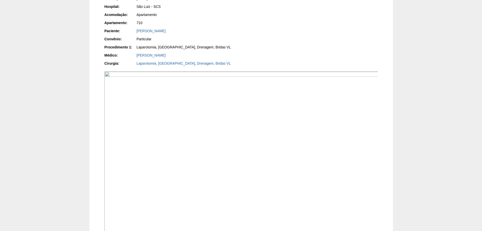
scroll to position [127, 0]
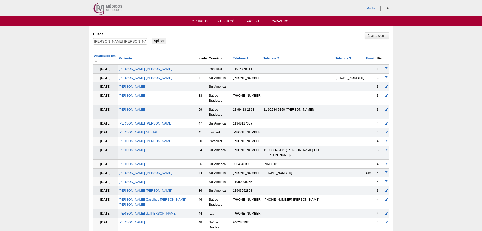
click at [117, 45] on div "[PERSON_NAME] [PERSON_NAME]" at bounding box center [120, 42] width 54 height 9
click at [122, 42] on input "[PERSON_NAME] [PERSON_NAME]" at bounding box center [120, 41] width 54 height 7
paste input "[PERSON_NAME]"
type input "[PERSON_NAME]"
click at [152, 37] on input "Aplicar" at bounding box center [159, 40] width 15 height 7
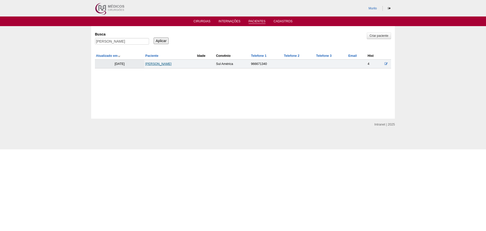
click at [159, 64] on link "JACY DE OLIVEIRA" at bounding box center [158, 64] width 26 height 4
